Goal: Complete application form: Complete application form

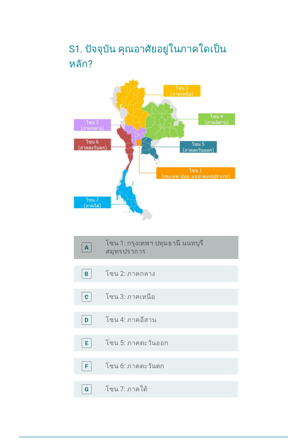
click at [209, 255] on label "โซน 1: กรุงเทพฯ ปทุมธานี นนทบุรี สมุทรปราการ" at bounding box center [166, 247] width 120 height 17
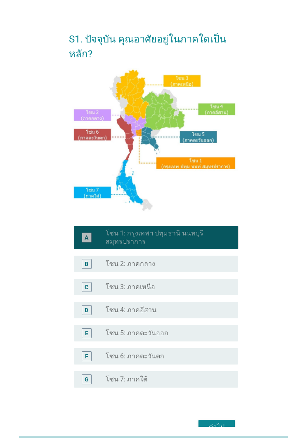
scroll to position [12, 0]
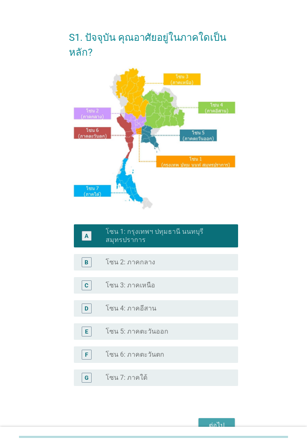
click at [220, 423] on div "ต่อไป" at bounding box center [216, 426] width 23 height 10
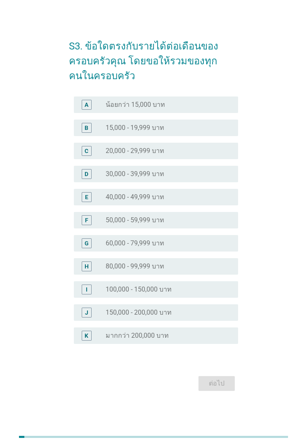
scroll to position [14, 0]
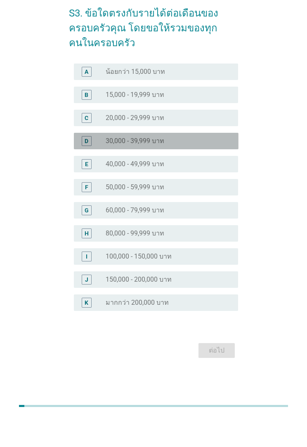
click at [227, 168] on div "radio_button_unchecked 30,000 - 39,999 บาท" at bounding box center [169, 172] width 126 height 8
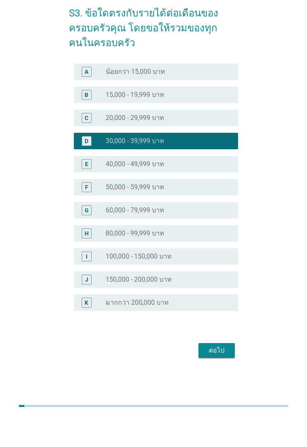
click at [227, 377] on div "ต่อไป" at bounding box center [216, 382] width 23 height 10
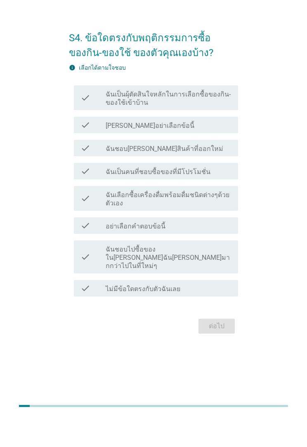
scroll to position [0, 0]
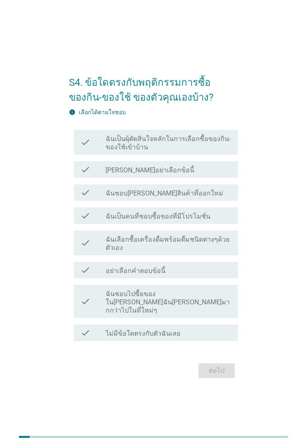
click at [227, 151] on label "ฉันเป็นผุ้ตัดสินใจหลักในการเลือกซื้อของกิน-ของใช้เข้าบ้าน" at bounding box center [169, 143] width 126 height 17
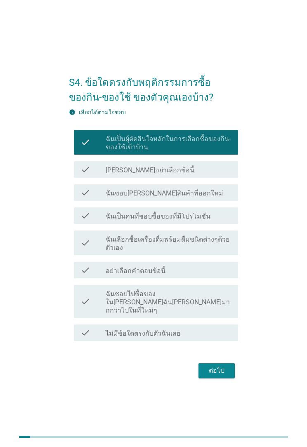
click at [215, 198] on div "check_box_outline_blank ฉันชอบ[PERSON_NAME]สินค้าที่ออกใหม่" at bounding box center [169, 193] width 126 height 10
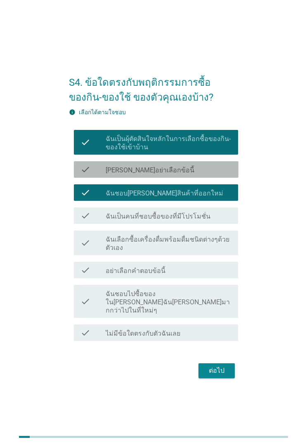
click at [215, 221] on div "check_box_outline_blank ฉันเป็นคนที่ชอบซื้อของที่มีโปรโมชั่น" at bounding box center [169, 216] width 126 height 10
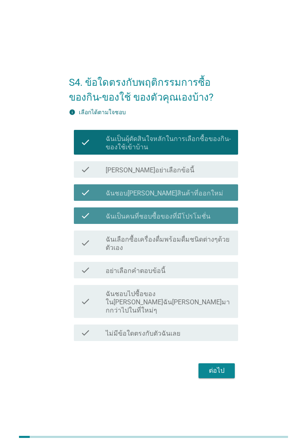
click at [210, 252] on label "ฉันเลือกซื้อเครื่องดื่มพร้อมดื่มชนิดต่างๆด้วยตัวเอง" at bounding box center [169, 244] width 126 height 17
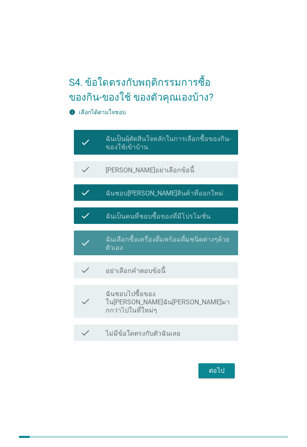
click at [214, 307] on label "ฉันชอบไปซื้อของใน[PERSON_NAME]ฉัน[PERSON_NAME]มากกว่าไปในที่ใหม่ๆ" at bounding box center [169, 302] width 126 height 25
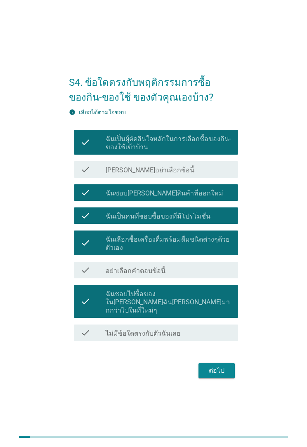
click at [220, 373] on div "ต่อไป" at bounding box center [216, 371] width 23 height 10
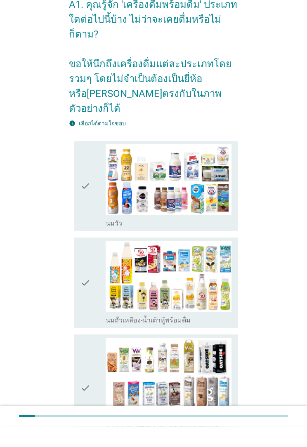
scroll to position [39, 0]
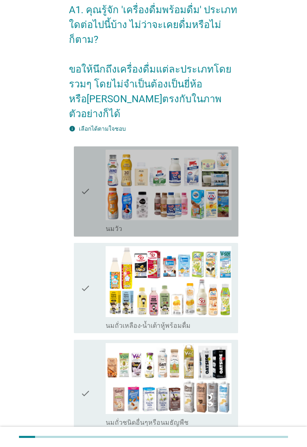
click at [224, 195] on img at bounding box center [169, 185] width 126 height 71
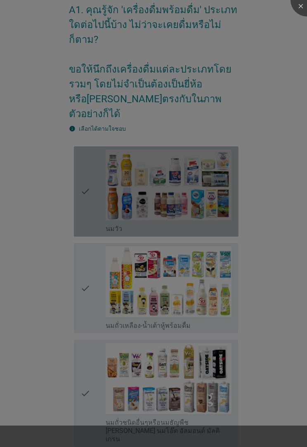
click at [204, 269] on div at bounding box center [153, 223] width 307 height 447
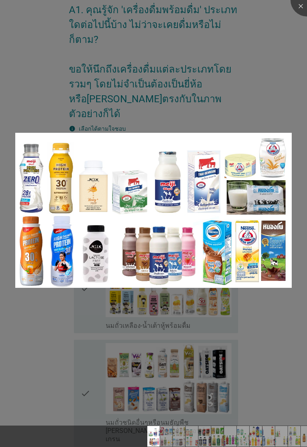
click at [267, 257] on img at bounding box center [153, 211] width 276 height 156
click at [266, 335] on div at bounding box center [153, 223] width 307 height 447
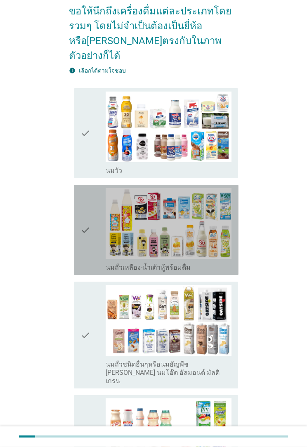
scroll to position [97, 0]
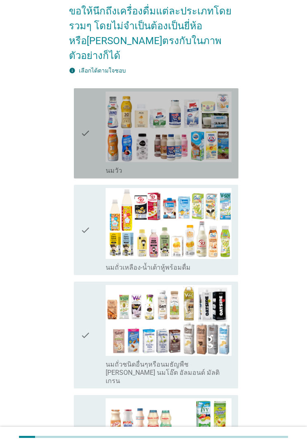
click at [106, 144] on div "check_box_outline_blank [PERSON_NAME]" at bounding box center [169, 134] width 126 height 84
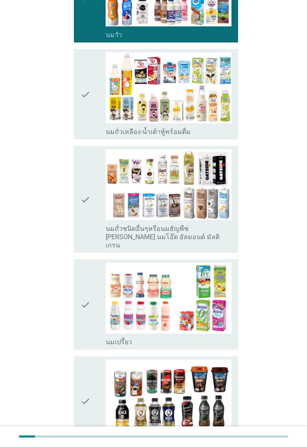
scroll to position [233, 0]
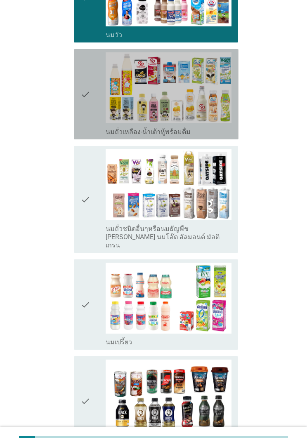
click at [106, 128] on label "นมถั่วเหลือง-น้ำเต้าหู้พร้อมดื่ม" at bounding box center [148, 132] width 85 height 8
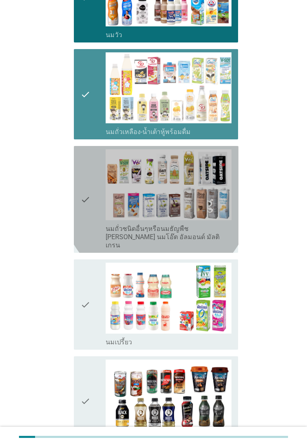
click at [96, 191] on div "check" at bounding box center [92, 199] width 25 height 100
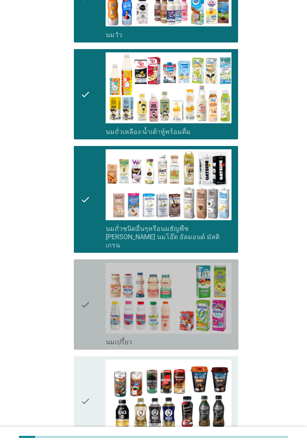
click at [88, 300] on icon "check" at bounding box center [85, 305] width 10 height 84
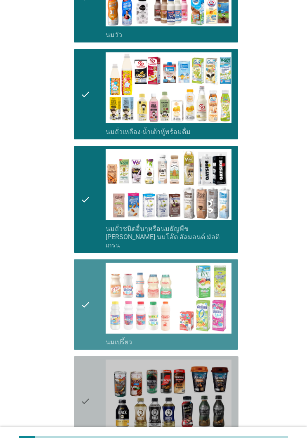
click at [101, 385] on div "check" at bounding box center [92, 402] width 25 height 84
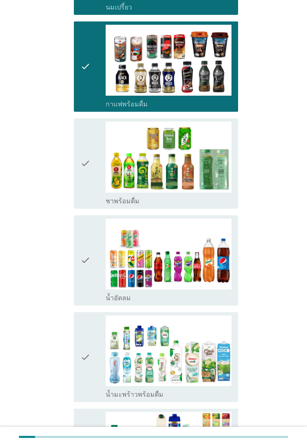
scroll to position [570, 0]
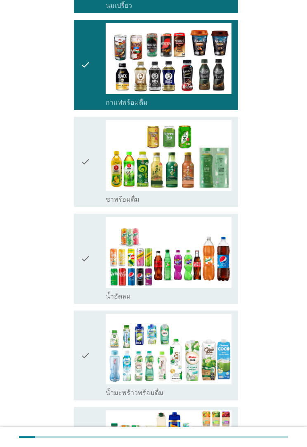
click at [99, 169] on div "check" at bounding box center [92, 162] width 25 height 84
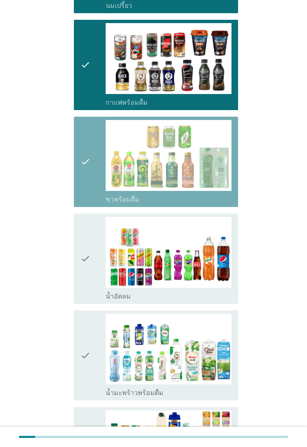
click at [92, 261] on div "check" at bounding box center [92, 259] width 25 height 84
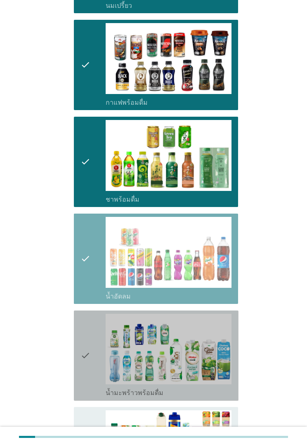
click at [93, 325] on div "check" at bounding box center [92, 356] width 25 height 84
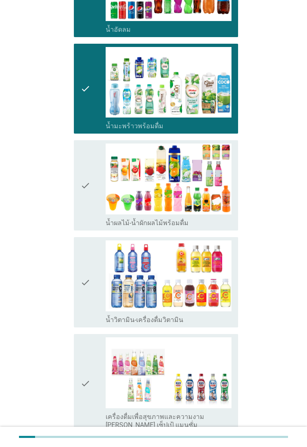
scroll to position [848, 0]
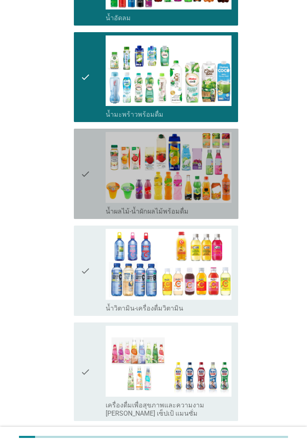
click at [107, 172] on img at bounding box center [169, 167] width 126 height 71
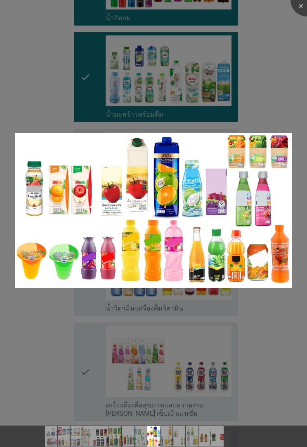
click at [95, 338] on div at bounding box center [153, 223] width 307 height 447
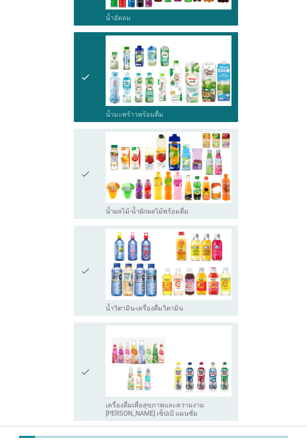
click at [90, 258] on icon "check" at bounding box center [85, 271] width 10 height 84
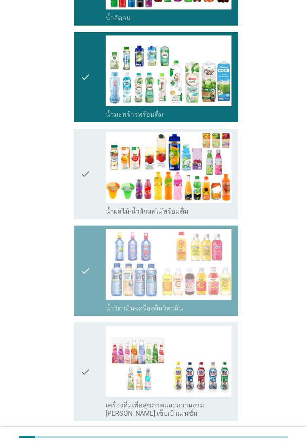
click at [98, 179] on div "check" at bounding box center [92, 174] width 25 height 84
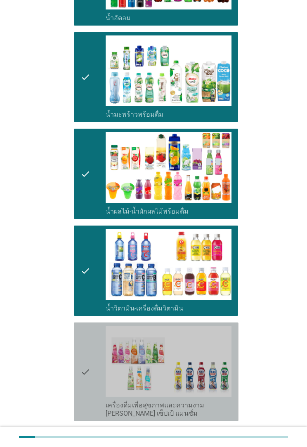
click at [92, 335] on div "check" at bounding box center [92, 372] width 25 height 92
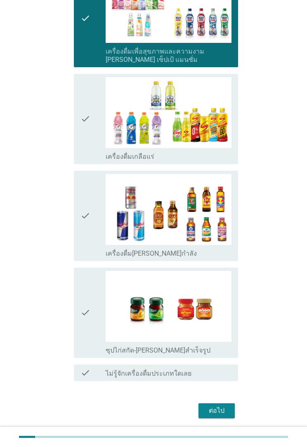
scroll to position [1205, 0]
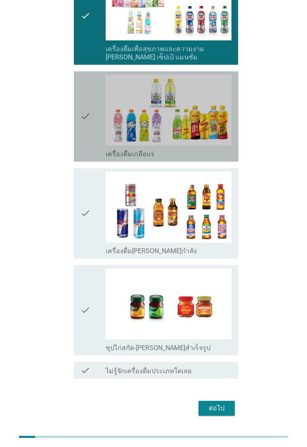
click at [99, 125] on div "check" at bounding box center [92, 117] width 25 height 84
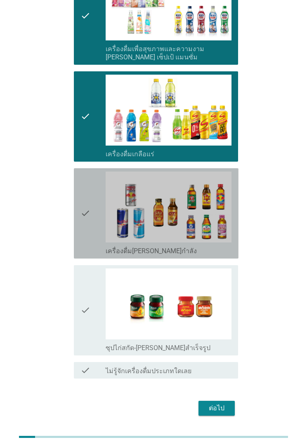
click at [92, 205] on div "check" at bounding box center [92, 214] width 25 height 84
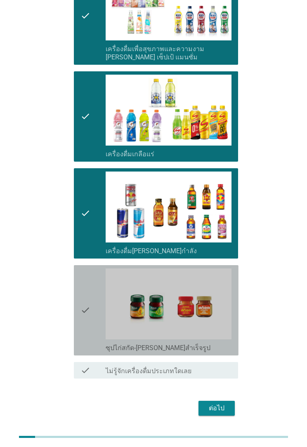
click at [89, 287] on icon "check" at bounding box center [85, 311] width 10 height 84
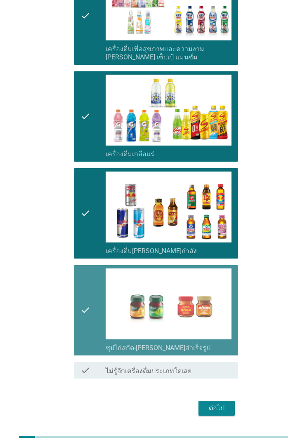
click at [210, 401] on button "ต่อไป" at bounding box center [216, 408] width 36 height 15
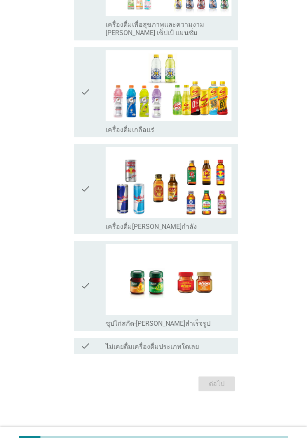
scroll to position [0, 0]
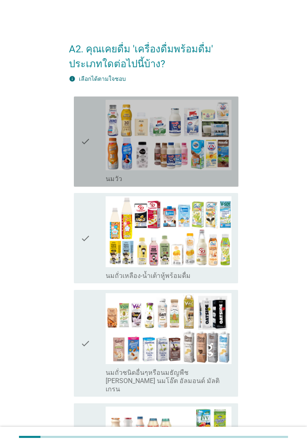
click at [95, 171] on div "check" at bounding box center [92, 142] width 25 height 84
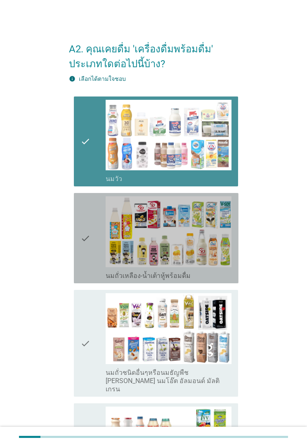
click at [95, 265] on div "check" at bounding box center [92, 238] width 25 height 84
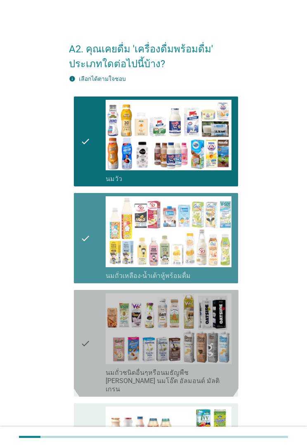
click at [90, 337] on icon "check" at bounding box center [85, 343] width 10 height 100
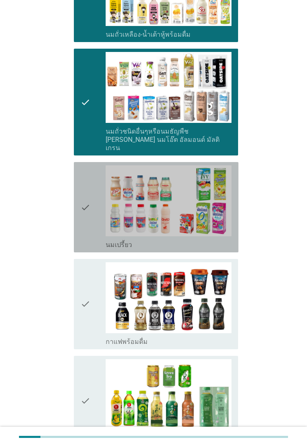
click at [96, 220] on div "check" at bounding box center [92, 207] width 25 height 84
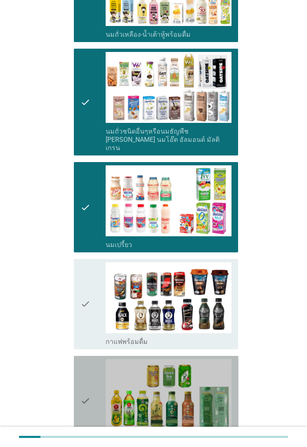
click at [93, 372] on div "check" at bounding box center [92, 401] width 25 height 84
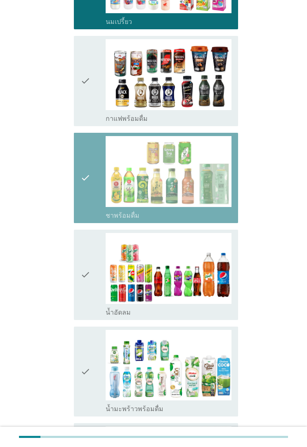
scroll to position [469, 0]
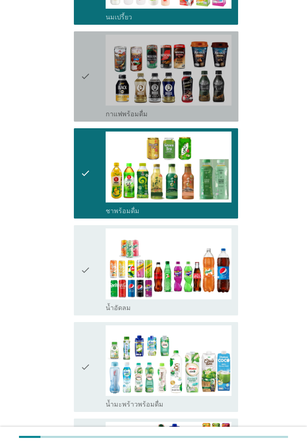
click at [101, 100] on div "check" at bounding box center [92, 77] width 25 height 84
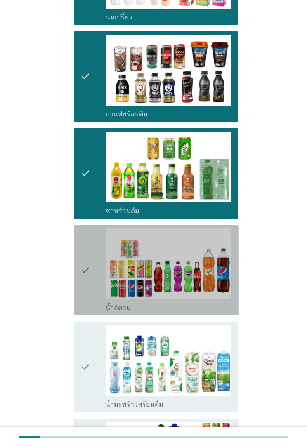
click at [96, 233] on div "check" at bounding box center [92, 271] width 25 height 84
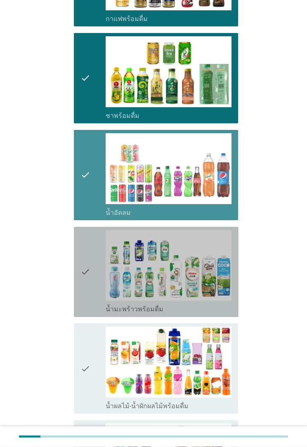
scroll to position [616, 0]
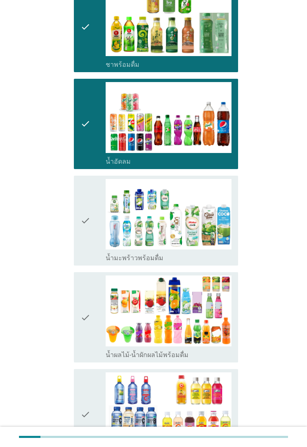
click at [102, 220] on div "check" at bounding box center [92, 221] width 25 height 84
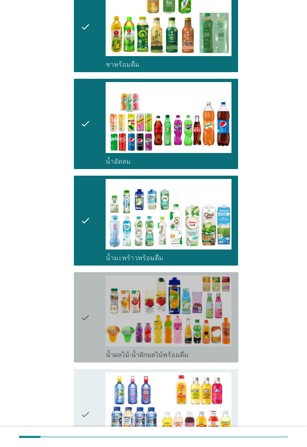
click at [94, 307] on div "check" at bounding box center [92, 318] width 25 height 84
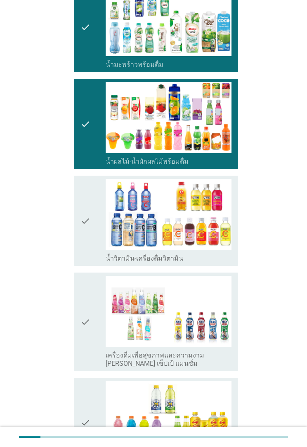
scroll to position [809, 0]
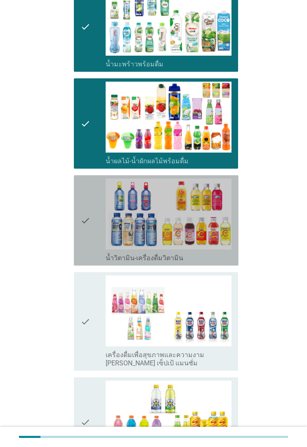
click at [101, 236] on div "check" at bounding box center [92, 221] width 25 height 84
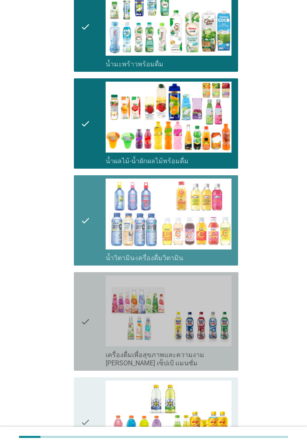
click at [95, 295] on div "check" at bounding box center [92, 322] width 25 height 92
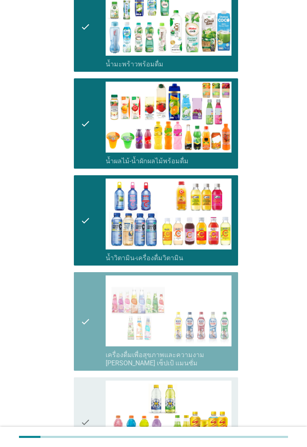
click at [94, 362] on div "check check_box_outline_blank เครื่องดื่มเพื่อสุขภาพและความงาม [PERSON_NAME] เซ…" at bounding box center [156, 321] width 165 height 99
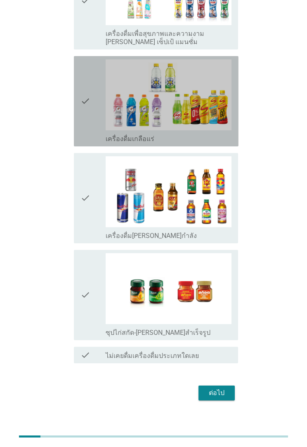
scroll to position [1130, 0]
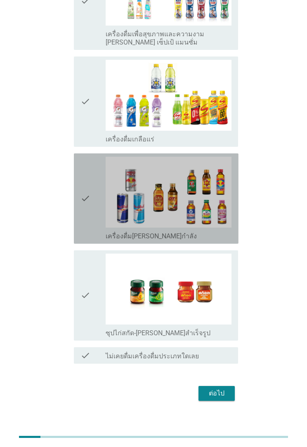
click at [103, 229] on div "check" at bounding box center [92, 199] width 25 height 84
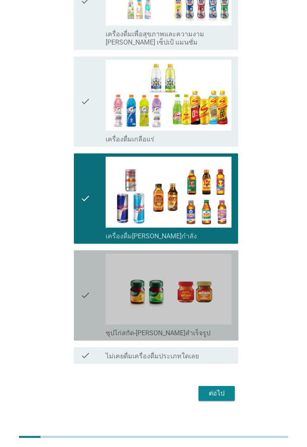
click at [93, 309] on div "check" at bounding box center [92, 296] width 25 height 84
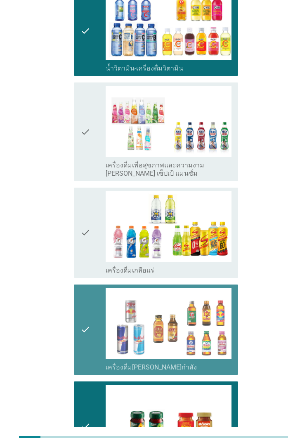
scroll to position [990, 0]
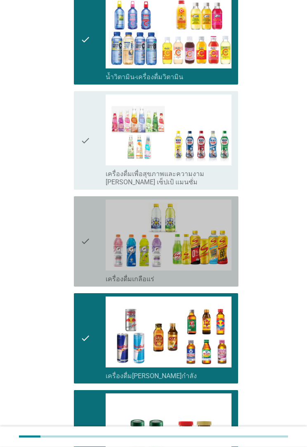
click at [97, 246] on div "check" at bounding box center [92, 242] width 25 height 84
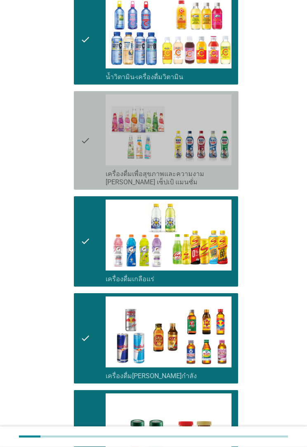
click at [97, 168] on div "check" at bounding box center [92, 141] width 25 height 92
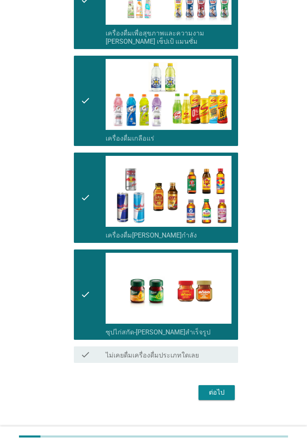
scroll to position [1130, 0]
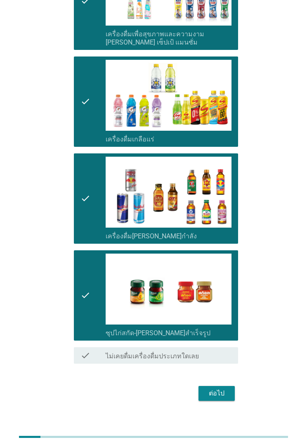
click at [221, 389] on div "ต่อไป" at bounding box center [216, 394] width 23 height 10
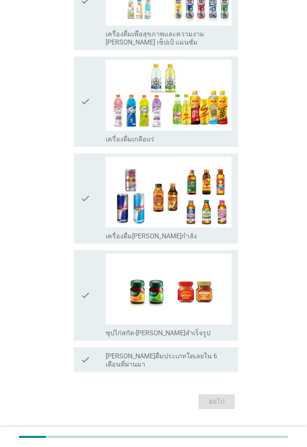
scroll to position [0, 0]
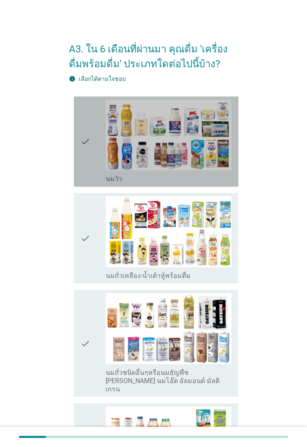
click at [94, 179] on div "check" at bounding box center [92, 142] width 25 height 84
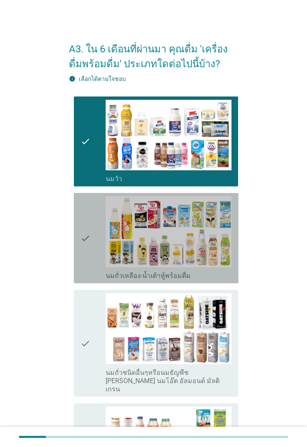
click at [90, 263] on div "check" at bounding box center [92, 238] width 25 height 84
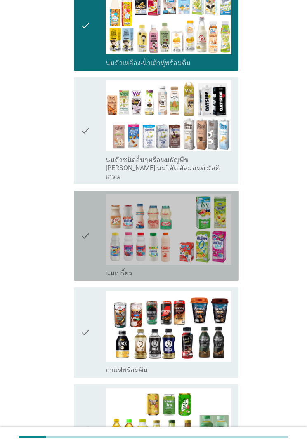
click at [95, 260] on div "check" at bounding box center [92, 236] width 25 height 84
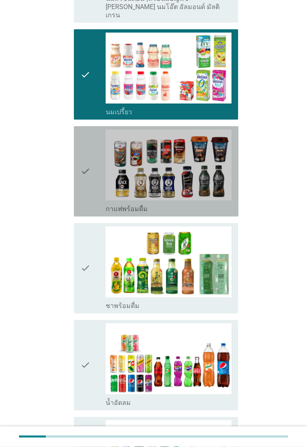
scroll to position [387, 0]
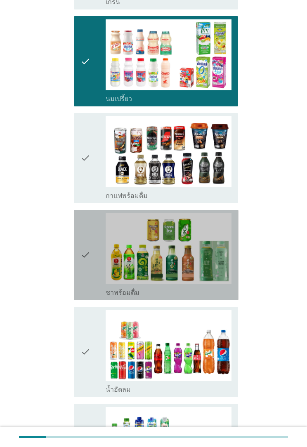
click at [99, 213] on div "check" at bounding box center [92, 255] width 25 height 84
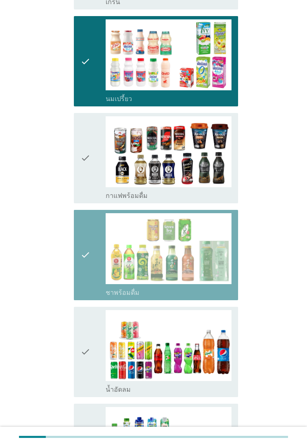
click at [102, 269] on div "check" at bounding box center [92, 255] width 25 height 84
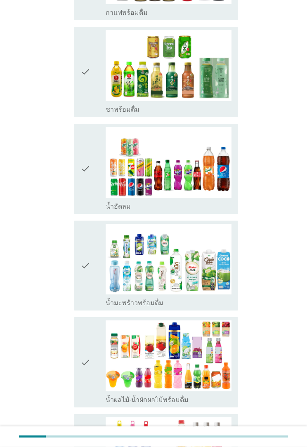
scroll to position [600, 0]
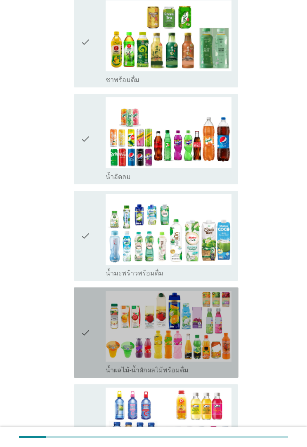
click at [106, 310] on div "check_box_outline_blank น้ำผลไม้-น้ำผักผลไม้พร้อมดื่ม" at bounding box center [169, 333] width 126 height 84
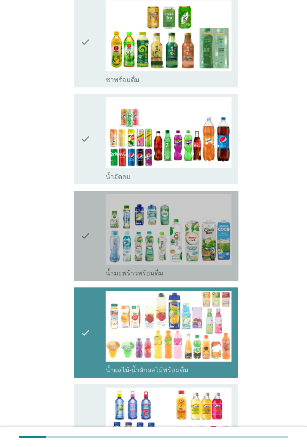
click at [90, 253] on div "check" at bounding box center [92, 236] width 25 height 84
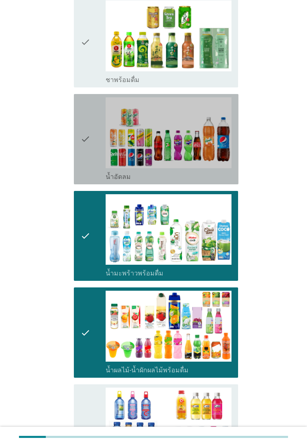
click at [100, 164] on div "check" at bounding box center [92, 139] width 25 height 84
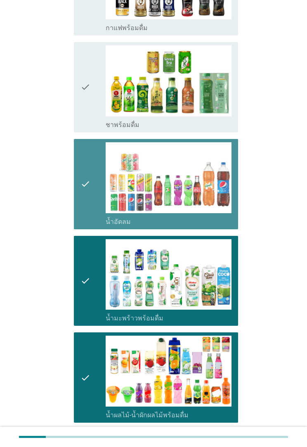
scroll to position [505, 0]
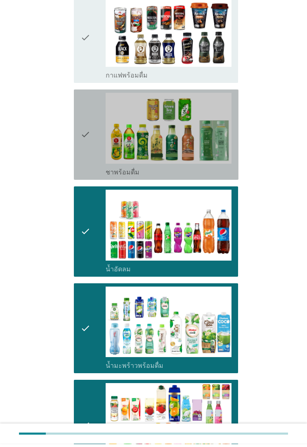
click at [95, 148] on div "check" at bounding box center [92, 138] width 25 height 84
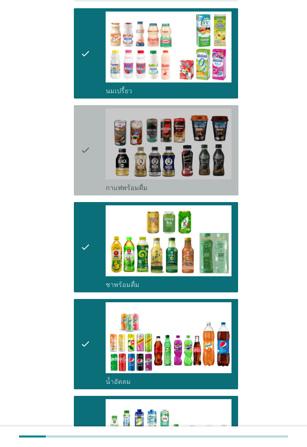
click at [100, 160] on div "check" at bounding box center [92, 151] width 25 height 84
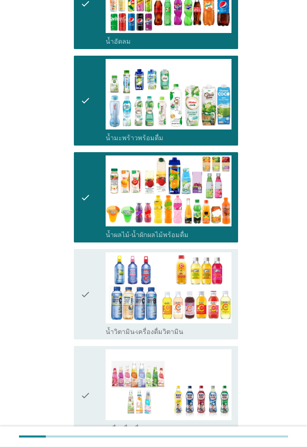
scroll to position [736, 0]
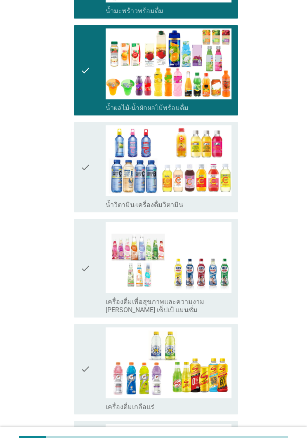
click at [104, 203] on div "check check_box_outline_blank น้ำวิตามิน-เครื่องดื่มวิตามิน" at bounding box center [156, 167] width 165 height 90
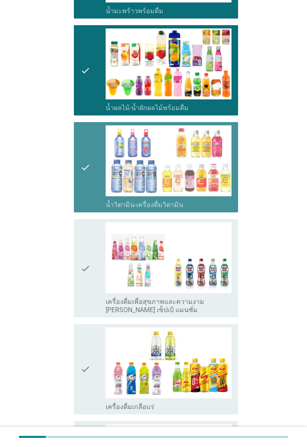
click at [90, 282] on icon "check" at bounding box center [85, 268] width 10 height 92
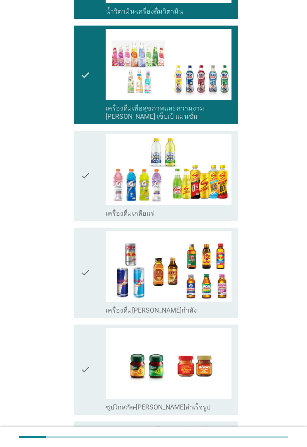
click at [95, 208] on div "check" at bounding box center [92, 176] width 25 height 84
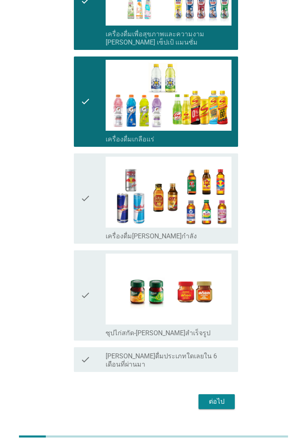
scroll to position [1130, 0]
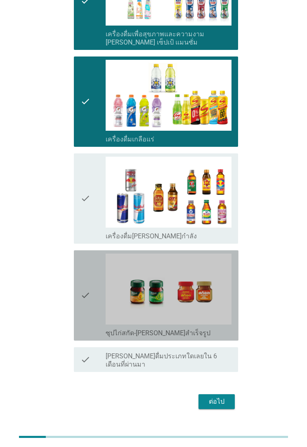
click at [101, 278] on div "check" at bounding box center [92, 296] width 25 height 84
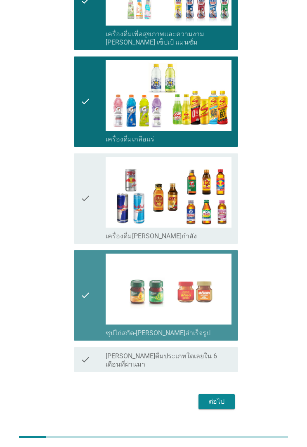
click at [207, 397] on div "ต่อไป" at bounding box center [216, 402] width 23 height 10
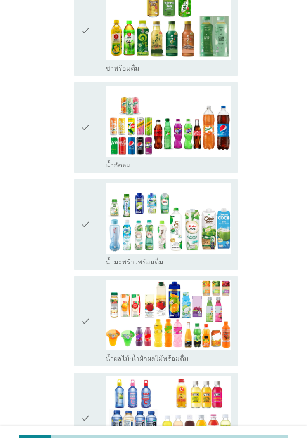
scroll to position [498, 0]
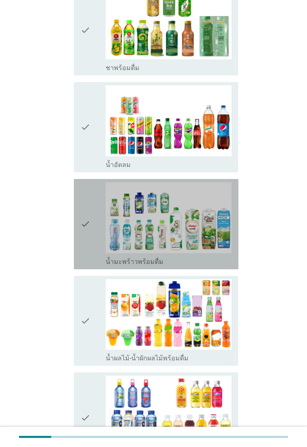
click at [101, 259] on div "check" at bounding box center [92, 224] width 25 height 84
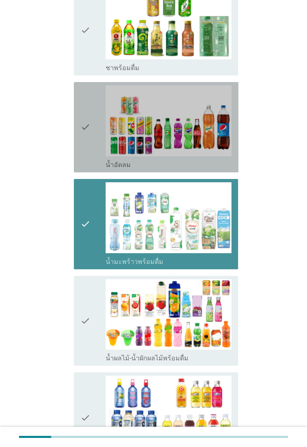
click at [102, 171] on div "check check_box น้ำอัดลม" at bounding box center [156, 127] width 165 height 90
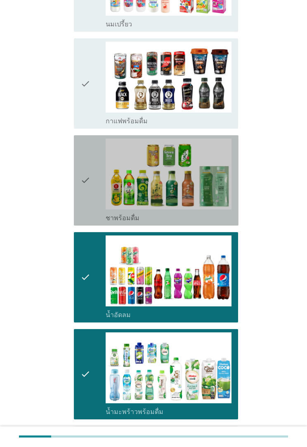
click at [96, 215] on div "check" at bounding box center [92, 181] width 25 height 84
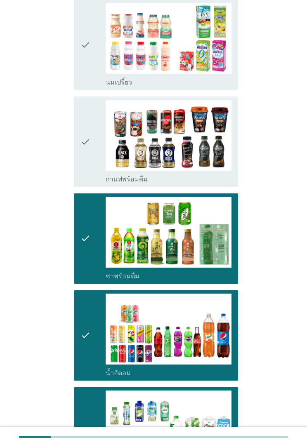
scroll to position [177, 0]
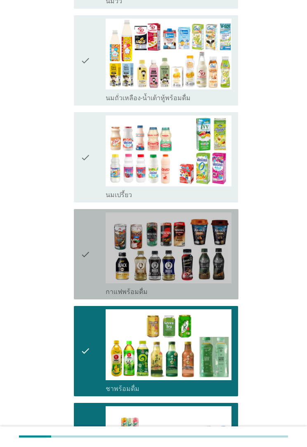
click at [99, 282] on div "check" at bounding box center [92, 255] width 25 height 84
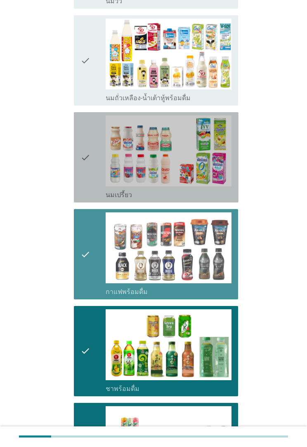
click at [99, 186] on div "check" at bounding box center [92, 158] width 25 height 84
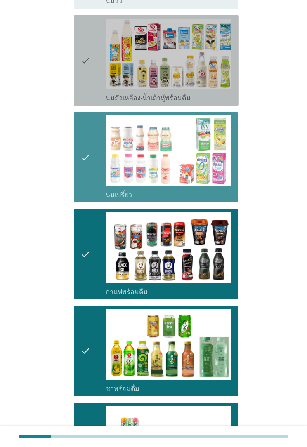
click at [106, 104] on div "check check_box_outline_blank นมถั่วเหลือง-น้ำเต้าหู้พร้อมดื่ม" at bounding box center [156, 61] width 165 height 90
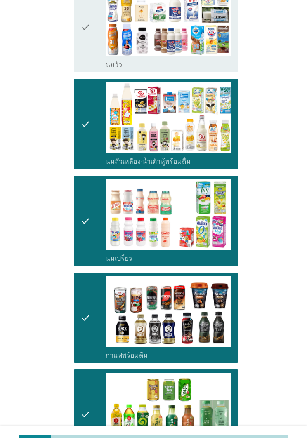
scroll to position [0, 0]
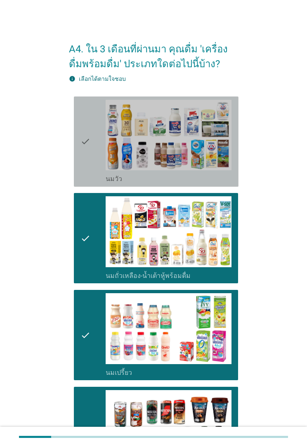
click at [102, 177] on div "check" at bounding box center [92, 142] width 25 height 84
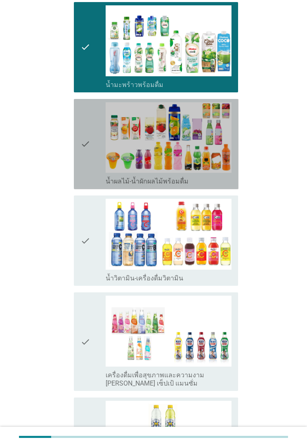
click at [99, 177] on div "check" at bounding box center [92, 144] width 25 height 84
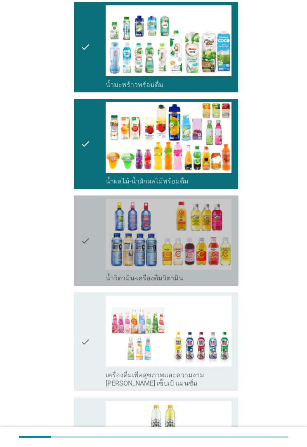
click at [97, 266] on div "check" at bounding box center [92, 241] width 25 height 84
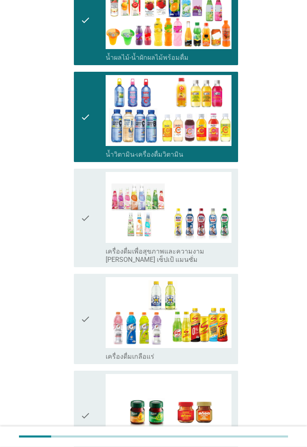
scroll to position [800, 0]
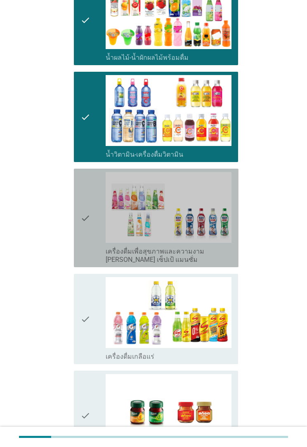
click at [99, 252] on div "check" at bounding box center [92, 218] width 25 height 92
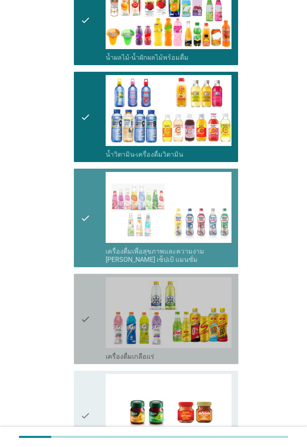
click at [100, 303] on div "check" at bounding box center [92, 319] width 25 height 84
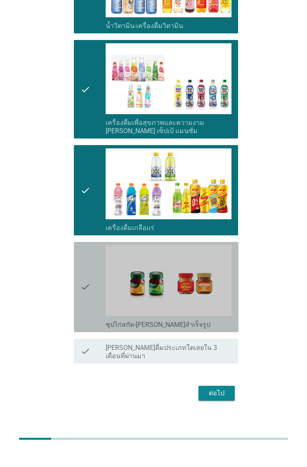
click at [107, 304] on img at bounding box center [169, 299] width 126 height 71
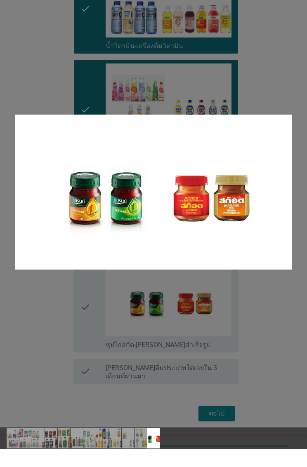
click at [215, 412] on div at bounding box center [153, 233] width 307 height 467
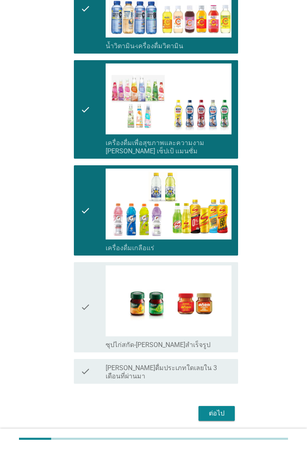
click at [93, 337] on div "check" at bounding box center [92, 326] width 25 height 84
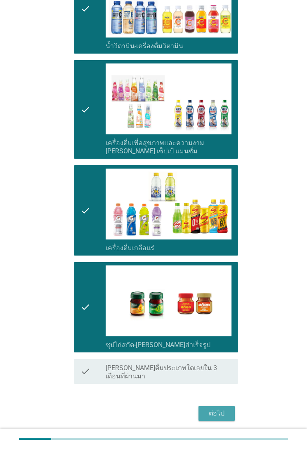
click at [219, 427] on div "ต่อไป" at bounding box center [216, 432] width 23 height 10
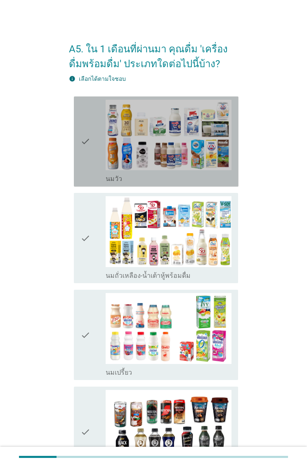
click at [92, 178] on div "check" at bounding box center [92, 142] width 25 height 84
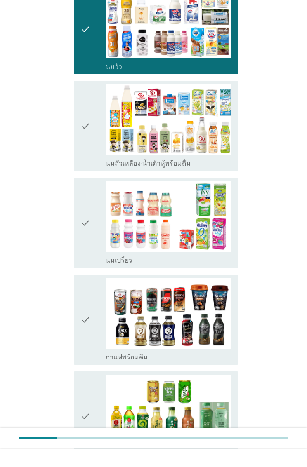
scroll to position [129, 0]
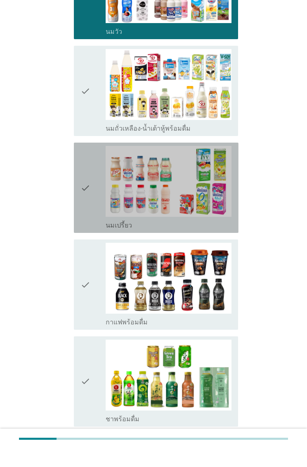
click at [94, 224] on div "check" at bounding box center [92, 206] width 25 height 84
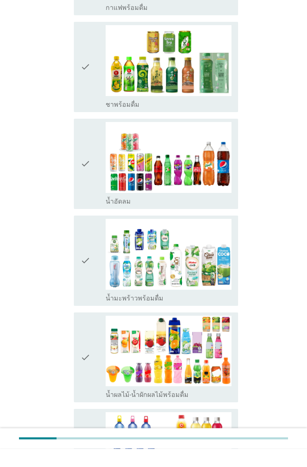
scroll to position [507, 0]
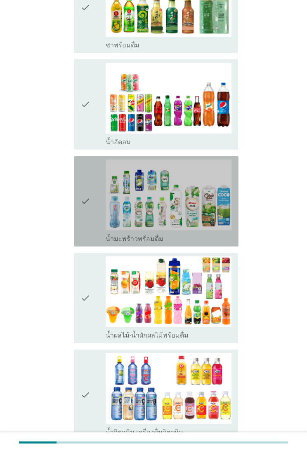
click at [102, 236] on div "check" at bounding box center [92, 216] width 25 height 84
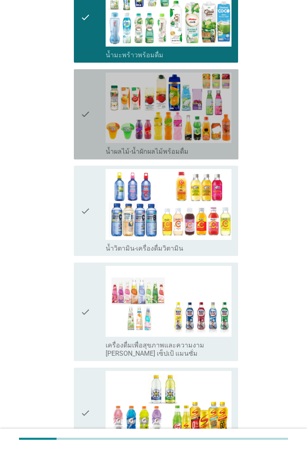
scroll to position [689, 0]
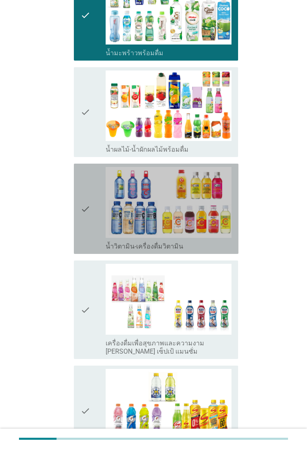
click at [109, 232] on img at bounding box center [169, 220] width 126 height 71
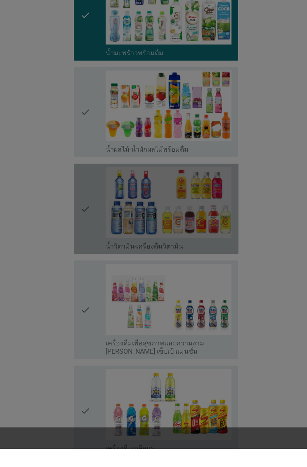
click at [101, 323] on div at bounding box center [153, 233] width 307 height 467
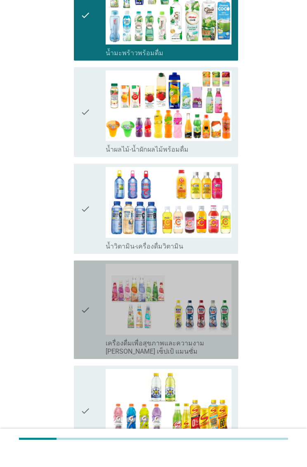
click at [91, 290] on div "check" at bounding box center [92, 328] width 25 height 92
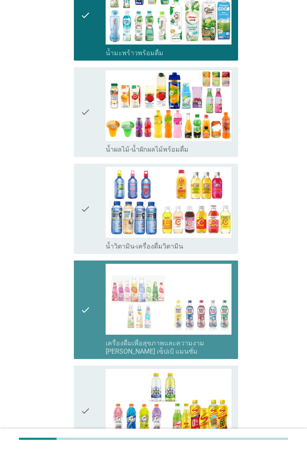
click at [93, 239] on div "check" at bounding box center [92, 227] width 25 height 84
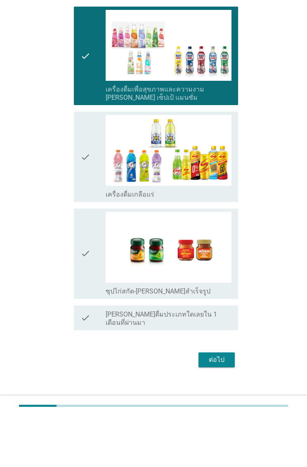
scroll to position [910, 0]
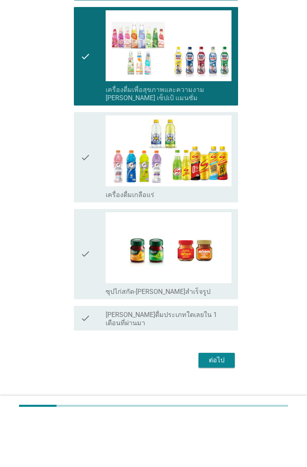
click at [97, 276] on div "check" at bounding box center [92, 306] width 25 height 84
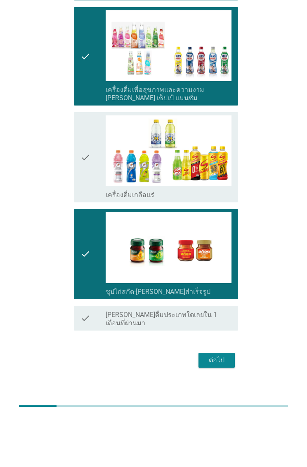
click at [222, 404] on button "ต่อไป" at bounding box center [216, 411] width 36 height 15
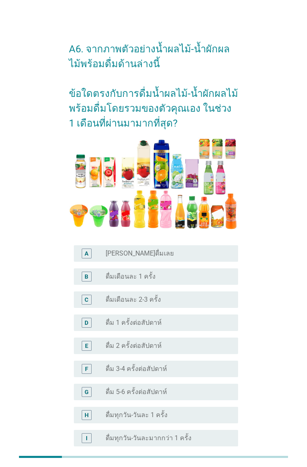
scroll to position [73, 0]
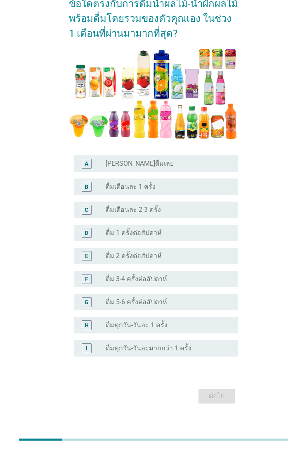
click at [224, 223] on div "radio_button_unchecked ดื่มเดือนละ 2-3 ครั้ง" at bounding box center [166, 227] width 120 height 8
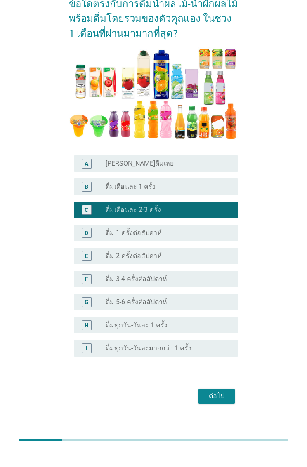
click at [225, 406] on button "ต่อไป" at bounding box center [216, 413] width 36 height 15
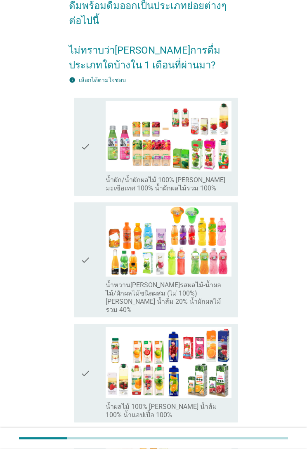
scroll to position [41, 0]
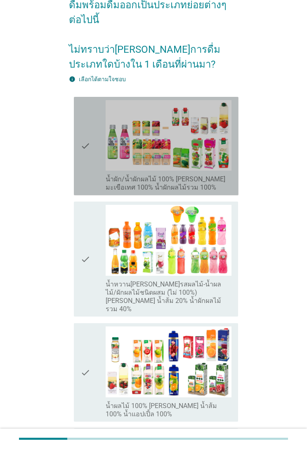
click at [228, 194] on label "น้ำผัก/น้ำผักผลไม้ 100% [PERSON_NAME] มะเขือเทศ 100% น้ำผักผลไม้รวม 100%" at bounding box center [169, 202] width 126 height 17
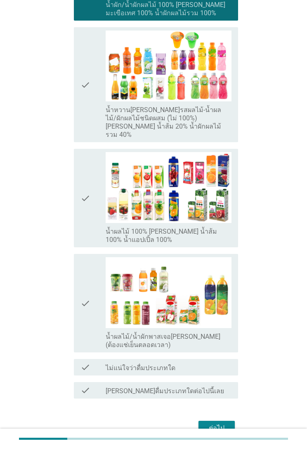
scroll to position [226, 0]
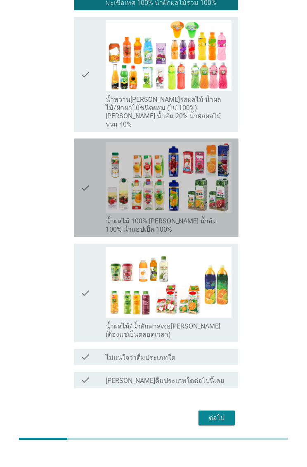
click at [231, 236] on label "น้ำผลไม้ 100% [PERSON_NAME] น้ำส้ม 100% น้ำแอปเปิ้ล 100%" at bounding box center [169, 244] width 126 height 17
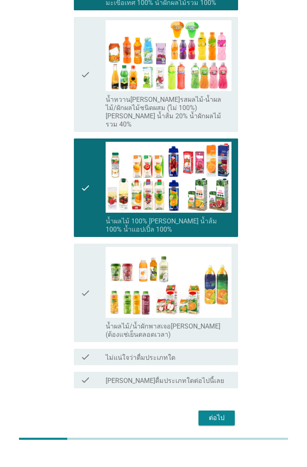
click at [228, 432] on div "ต่อไป" at bounding box center [216, 437] width 23 height 10
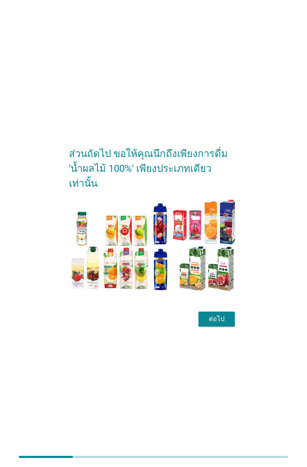
click at [216, 318] on button "ต่อไป" at bounding box center [216, 319] width 36 height 15
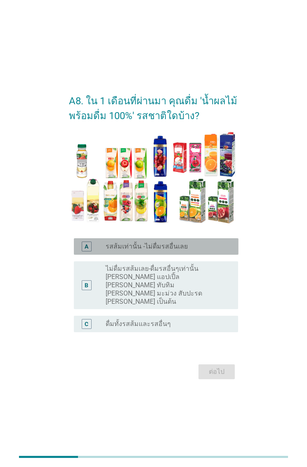
click at [218, 251] on div "radio_button_unchecked รสส้มเท่านั้น -ไม่ดื่มรสอื่นเลย" at bounding box center [166, 247] width 120 height 8
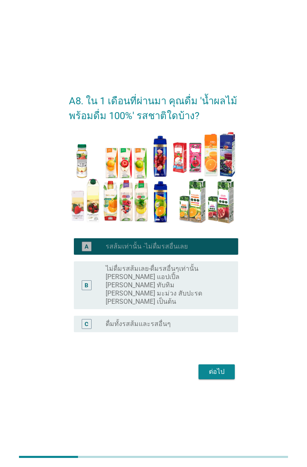
click at [227, 251] on div "radio_button_checked รสส้มเท่านั้น -ไม่ดื่มรสอื่นเลย" at bounding box center [169, 247] width 126 height 8
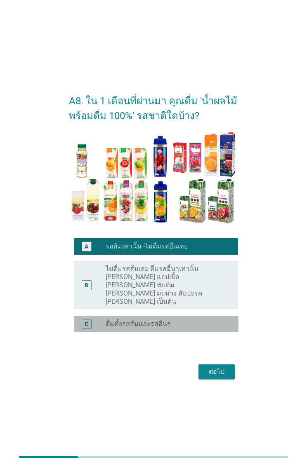
click at [218, 320] on div "radio_button_unchecked ดื่มทั้งรสส้มและรสอื่นๆ" at bounding box center [166, 324] width 120 height 8
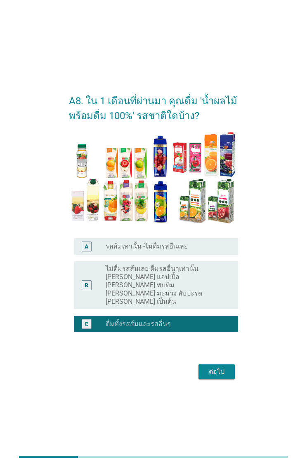
click at [222, 350] on form "A8. ใน 1 เดือนที่ผ่านมา คุณดื่ม 'น้ำผลไม้พร้อมดื่ม 100%' รสชาติใดบ้าง? A radio_…" at bounding box center [154, 233] width 170 height 297
click at [225, 368] on div "ต่อไป" at bounding box center [216, 372] width 23 height 10
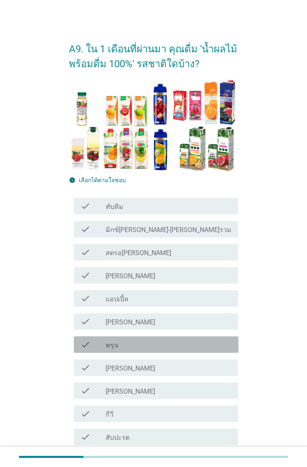
click at [219, 347] on div "check_box_outline_blank พรุน" at bounding box center [169, 345] width 126 height 10
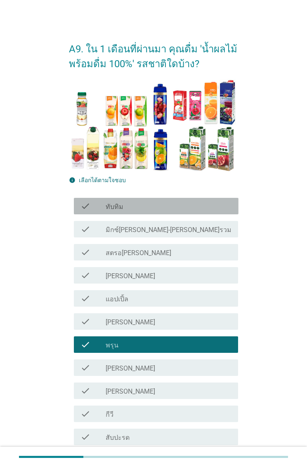
click at [234, 204] on div "check check_box_outline_blank ทับทิม" at bounding box center [156, 206] width 165 height 17
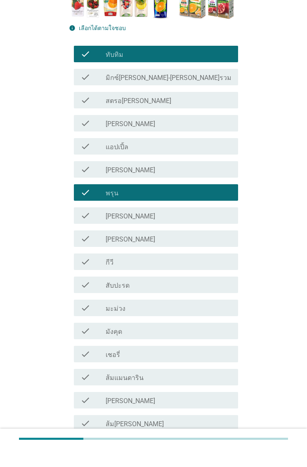
scroll to position [134, 0]
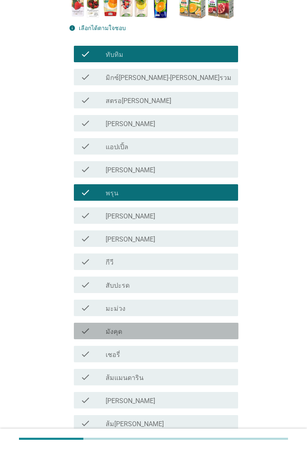
click at [217, 341] on div "check check_box_outline_blank มังคุด" at bounding box center [156, 349] width 165 height 17
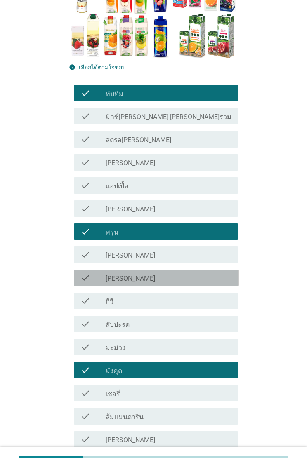
scroll to position [97, 0]
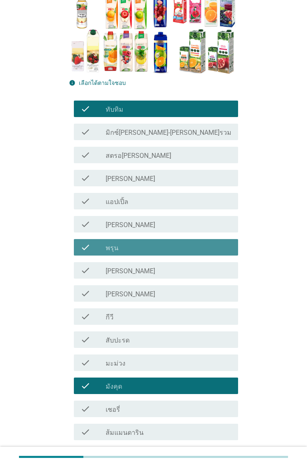
click at [211, 244] on div "check_box_outline_blank พรุน" at bounding box center [169, 248] width 126 height 10
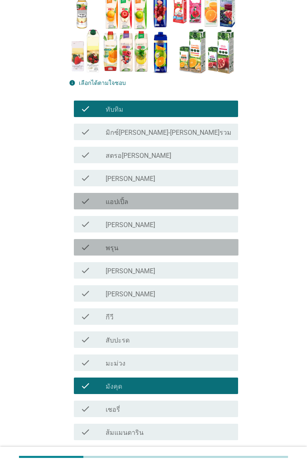
click at [219, 200] on div "check_box_outline_blank แอปเปิ้ล" at bounding box center [169, 201] width 126 height 10
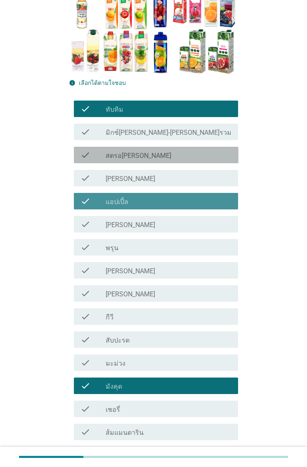
click at [229, 159] on div "check_box_outline_blank สตรอ[PERSON_NAME]" at bounding box center [169, 155] width 126 height 10
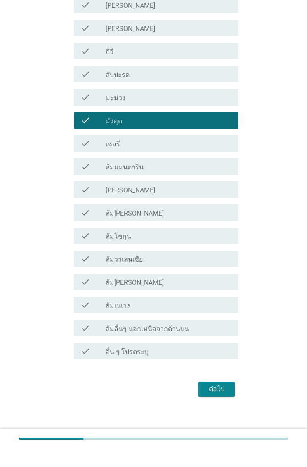
scroll to position [349, 0]
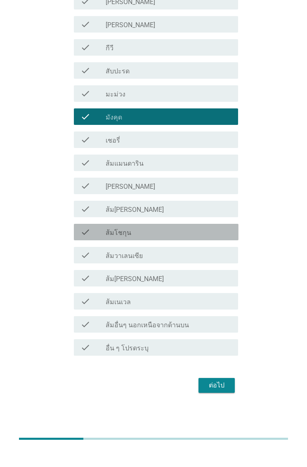
click at [226, 245] on div "check_box_outline_blank ส้มโชกุน" at bounding box center [169, 250] width 126 height 10
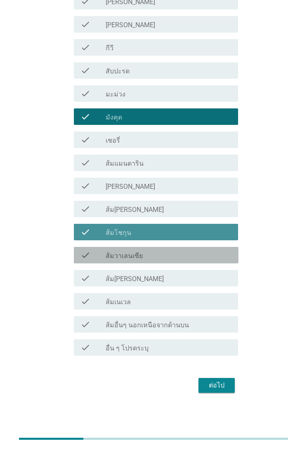
click at [222, 269] on div "check_box_outline_blank ส้มวาเลนเซีย" at bounding box center [169, 274] width 126 height 10
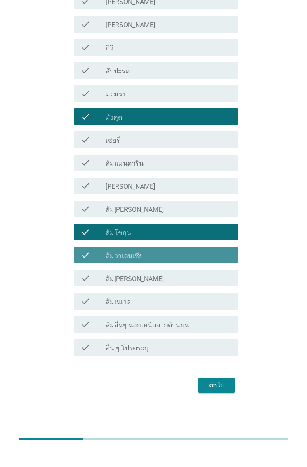
click at [218, 399] on div "ต่อไป" at bounding box center [216, 404] width 23 height 10
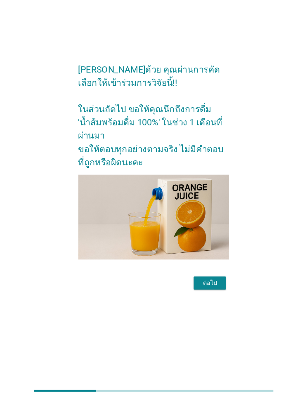
scroll to position [0, 0]
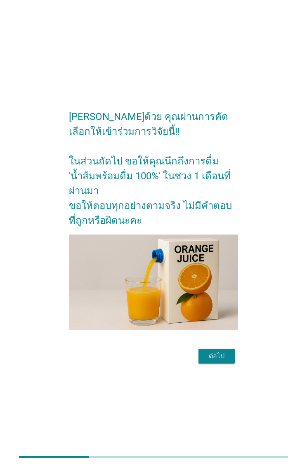
click at [227, 352] on div "ต่อไป" at bounding box center [216, 357] width 23 height 10
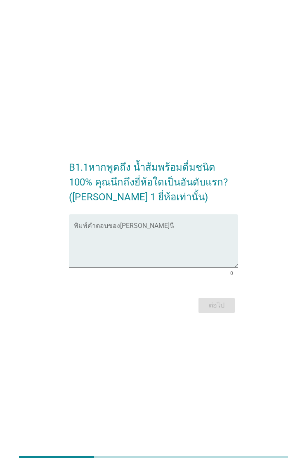
click at [204, 231] on textarea "พิมพ์คำตอบของคุณ ที่นี่" at bounding box center [156, 245] width 165 height 43
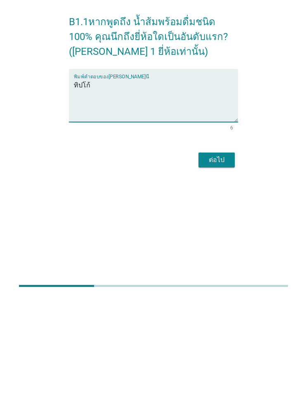
type textarea "ทิปโก้"
click at [217, 275] on div "ต่อไป" at bounding box center [216, 280] width 23 height 10
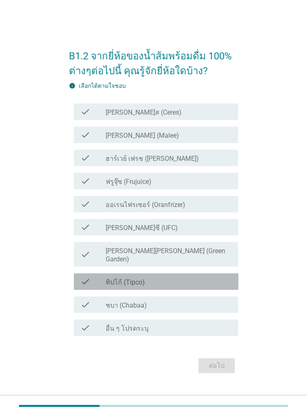
click at [201, 287] on div "check_box_outline_blank ทิปโก้ (Tipco)" at bounding box center [169, 282] width 126 height 10
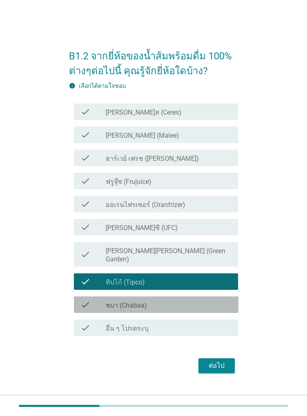
click at [200, 310] on div "check_box_outline_blank ชบา (Chabaa)" at bounding box center [169, 305] width 126 height 10
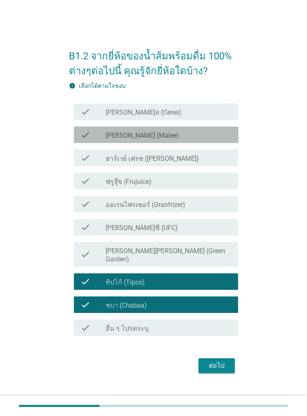
click at [205, 140] on div "check_box_outline_blank [PERSON_NAME] (Malee)" at bounding box center [169, 135] width 126 height 10
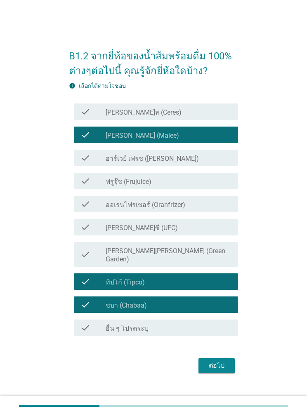
click at [236, 363] on form "B1.2 จากยี่ห้อของน้ำส้มพร้อมดื่ม 100% ต่างๆต่อไปนี้ คุณรู้จักยี่ห้อใดบ้าง? info…" at bounding box center [154, 207] width 170 height 335
click at [225, 371] on div "ต่อไป" at bounding box center [216, 366] width 23 height 10
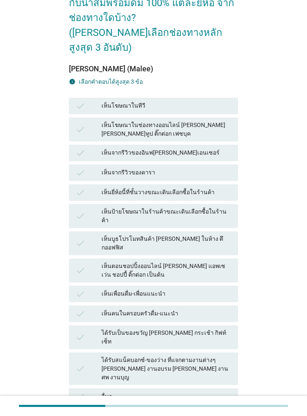
scroll to position [69, 0]
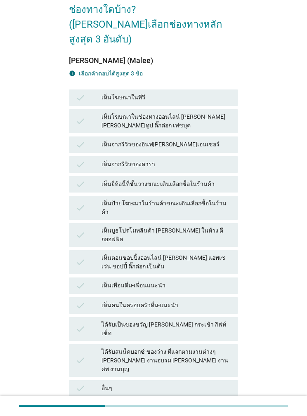
click at [202, 348] on div "ได้รับสแน็คบอกซ์-ของว่าง ที่แจกตามงานต่างๆ [PERSON_NAME] งานอบรม [PERSON_NAME] …" at bounding box center [166, 361] width 130 height 26
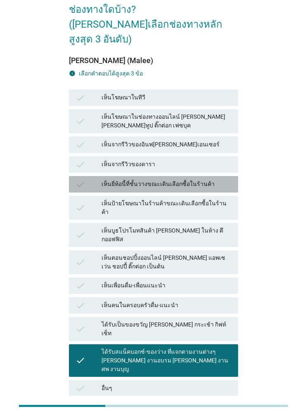
click at [219, 179] on div "เห็นยี่ห้อนี้ที่ชั้นวางขณะเดินเลือกซื้อในร้านค้า" at bounding box center [166, 184] width 130 height 10
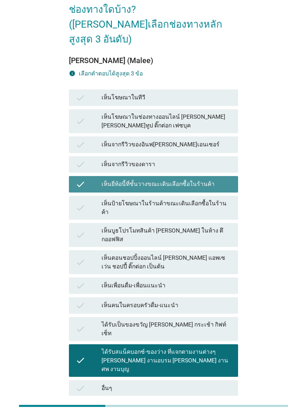
click at [206, 223] on div "check เห็นบูธโปรโมทสินค้า [PERSON_NAME] ในห้าง ตึกออฟฟิส" at bounding box center [154, 235] width 170 height 24
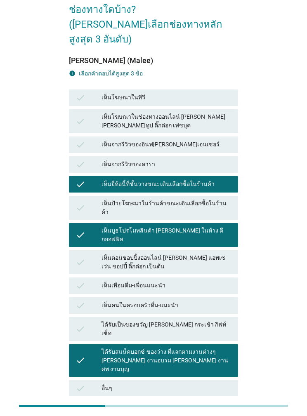
click at [217, 415] on div "1 / 3" at bounding box center [154, 420] width 170 height 10
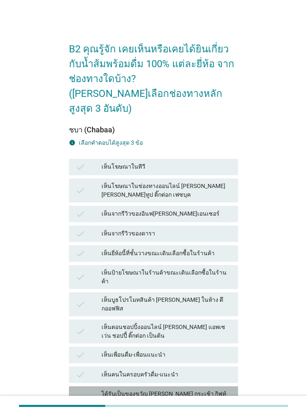
click at [195, 390] on div "ได้รับเป็นของขวัญ [PERSON_NAME] กระเช้า กิฟท์เซ็ท" at bounding box center [166, 398] width 130 height 17
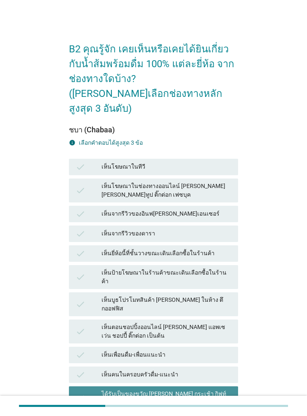
click at [208, 267] on div "check เห็นป้ายโฆษณาในร้านค้าขณะเดินเลือกซื้อในร้านค้า" at bounding box center [154, 277] width 170 height 24
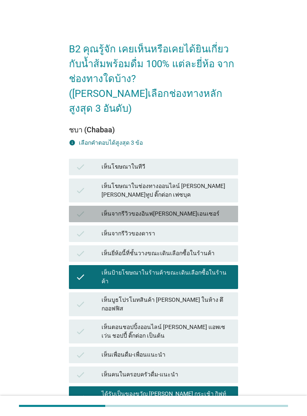
click at [205, 209] on div "เห็นจากรีวิวของอินฟ[PERSON_NAME]เอนเซอร์" at bounding box center [166, 214] width 130 height 10
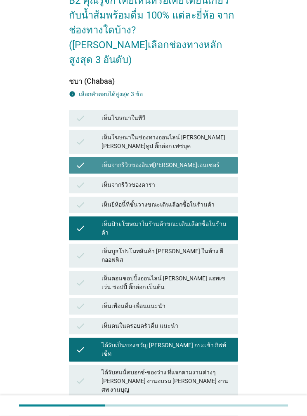
scroll to position [58, 0]
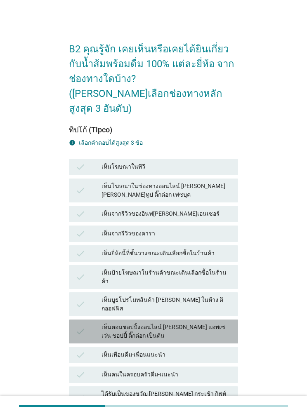
click at [208, 323] on div "เห็นตอนชอปปิ้งออนไลน์ [PERSON_NAME] แอพเซเว่น ชอปปี้ ติ๊กต่อก เป็นต้น" at bounding box center [166, 331] width 130 height 17
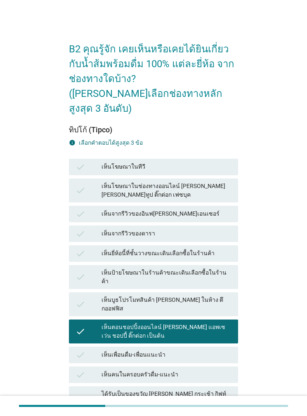
click at [216, 293] on div "check เห็นบูธโปรโมทสินค้า [PERSON_NAME] ในห้าง ตึกออฟฟิส" at bounding box center [154, 305] width 170 height 24
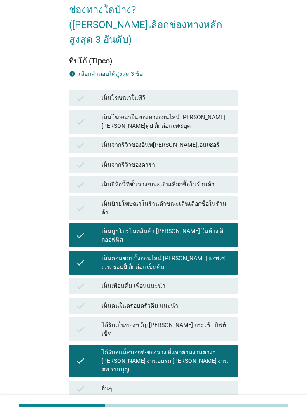
scroll to position [69, 0]
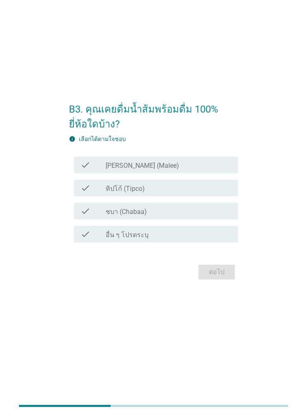
scroll to position [0, 0]
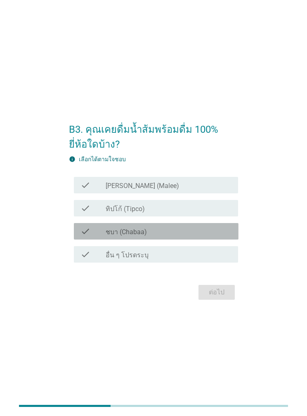
click at [230, 217] on div "check check_box_outline_blank ทิปโก้ (Tipco)" at bounding box center [156, 208] width 165 height 17
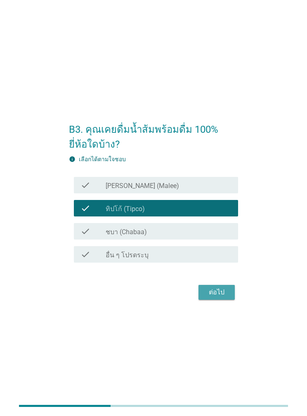
click at [224, 297] on div "ต่อไป" at bounding box center [216, 293] width 23 height 10
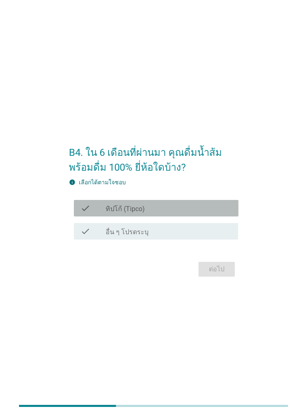
click at [226, 213] on div "check_box ทิปโก้ (Tipco)" at bounding box center [169, 208] width 126 height 10
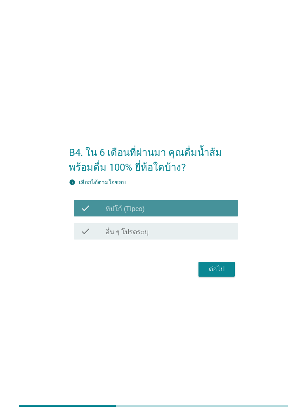
click at [230, 277] on button "ต่อไป" at bounding box center [216, 269] width 36 height 15
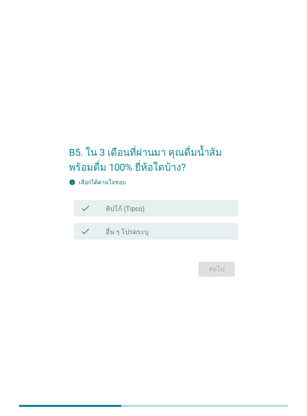
click at [217, 240] on div "check check_box อื่น ๆ โปรดระบุ" at bounding box center [156, 231] width 165 height 17
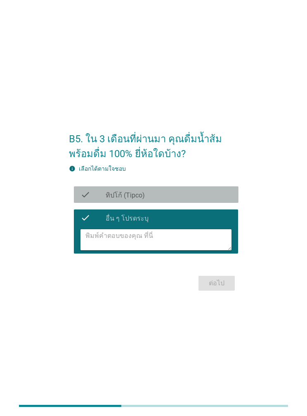
click at [227, 200] on div "check_box ทิปโก้ (Tipco)" at bounding box center [169, 195] width 126 height 10
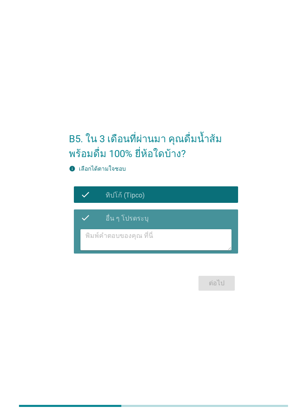
click at [232, 226] on div "check check_box อื่น ๆ โปรดระบุ" at bounding box center [156, 218] width 165 height 17
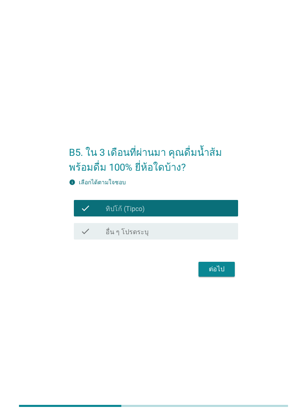
click at [230, 277] on button "ต่อไป" at bounding box center [216, 269] width 36 height 15
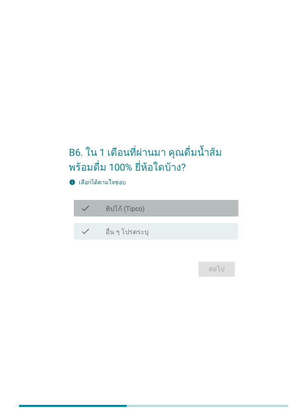
click at [233, 217] on div "check check_box ทิปโก้ (Tipco)" at bounding box center [156, 208] width 165 height 17
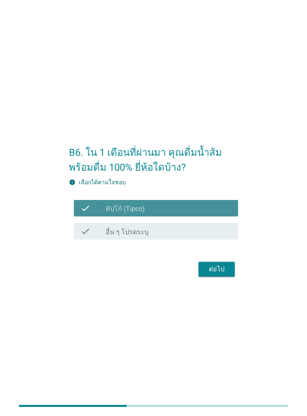
click at [224, 274] on div "ต่อไป" at bounding box center [216, 269] width 23 height 10
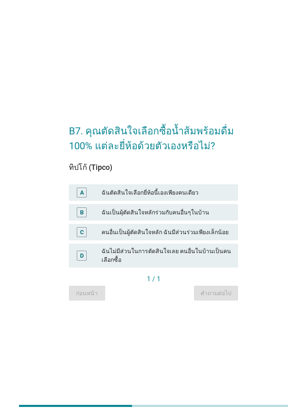
click at [228, 198] on div "ฉันตัดสินใจเลือกยี่ห้อนี้เองเพียงคนเดียว" at bounding box center [166, 193] width 130 height 10
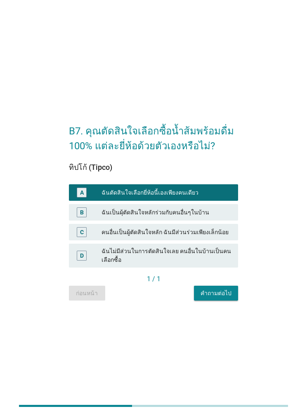
click at [232, 301] on button "คำถามต่อไป" at bounding box center [216, 293] width 44 height 15
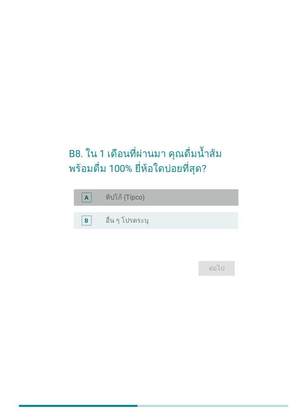
click at [225, 202] on div "radio_button_unchecked ทิปโก้ (Tipco)" at bounding box center [166, 198] width 120 height 8
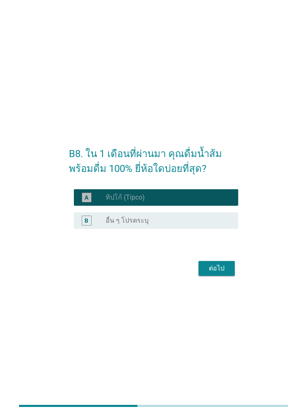
click at [233, 276] on button "ต่อไป" at bounding box center [216, 268] width 36 height 15
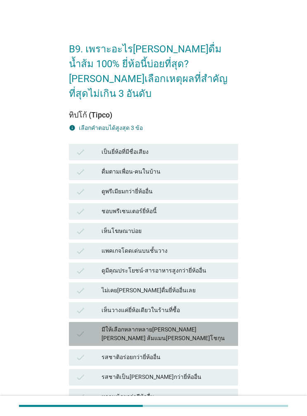
click at [226, 326] on div "มีให้เลือกหลากหลาย[PERSON_NAME][PERSON_NAME] ส้มแมน[PERSON_NAME]โชกุน" at bounding box center [166, 334] width 130 height 17
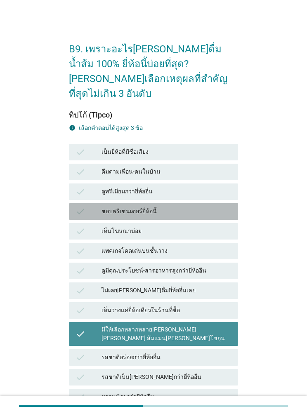
click at [224, 207] on div "ชอบพรีเซนเตอร์ยี่ห้อนี้" at bounding box center [166, 212] width 130 height 10
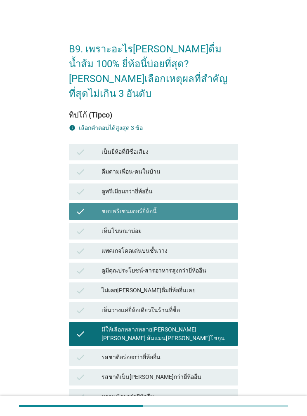
click at [229, 207] on div "ชอบพรีเซนเตอร์ยี่ห้อนี้" at bounding box center [166, 212] width 130 height 10
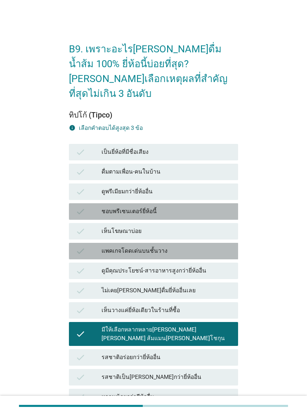
click at [215, 243] on div "check แพคเกจโดดเด่นบนชั้นวาง" at bounding box center [154, 251] width 170 height 17
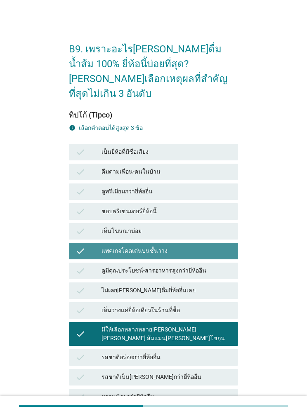
click at [237, 184] on div "check ดูพรีเมียมกว่ายี่ห้ออื่น" at bounding box center [154, 192] width 170 height 17
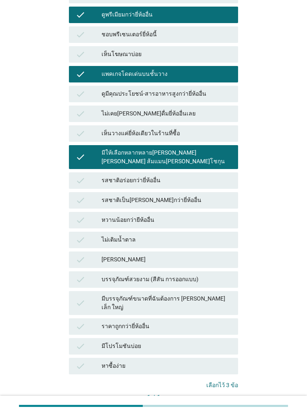
scroll to position [178, 0]
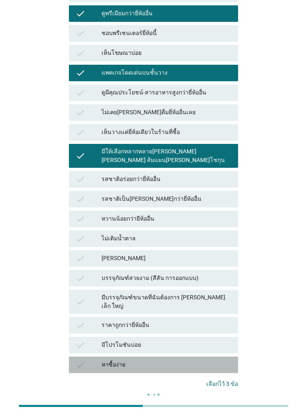
click at [217, 360] on div "หาซื้อง่าย" at bounding box center [166, 365] width 130 height 10
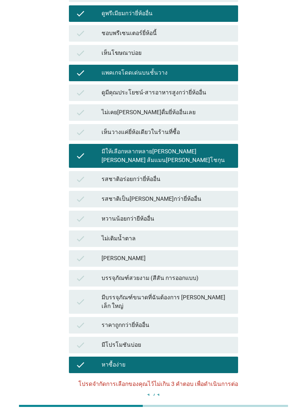
click at [222, 360] on div "หาซื้อง่าย" at bounding box center [166, 365] width 130 height 10
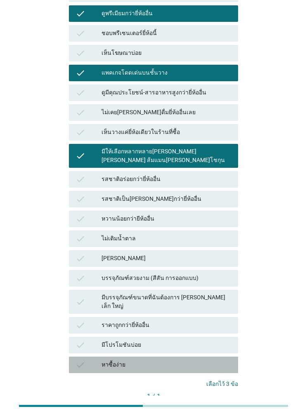
click at [223, 360] on div "หาซื้อง่าย" at bounding box center [166, 365] width 130 height 10
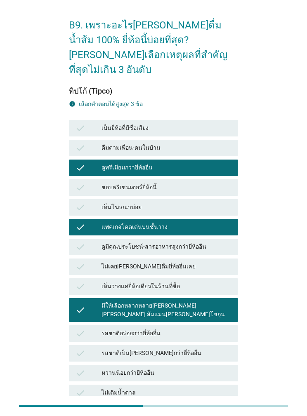
scroll to position [24, 0]
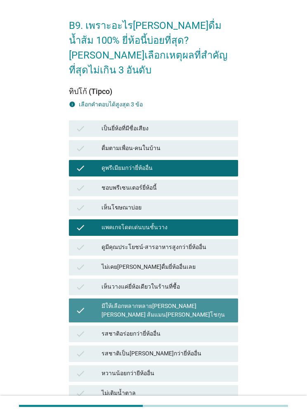
click at [224, 302] on div "มีให้เลือกหลากหลาย[PERSON_NAME][PERSON_NAME] ส้มแมน[PERSON_NAME]โชกุน" at bounding box center [166, 310] width 130 height 17
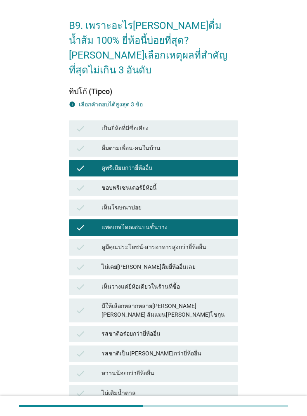
click at [229, 302] on div "มีให้เลือกหลากหลาย[PERSON_NAME][PERSON_NAME] ส้มแมน[PERSON_NAME]โชกุน" at bounding box center [166, 310] width 130 height 17
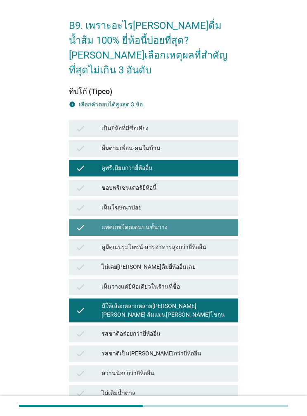
click at [238, 219] on div "check แพคเกจโดดเด่นบนชั้นวาง" at bounding box center [154, 227] width 170 height 17
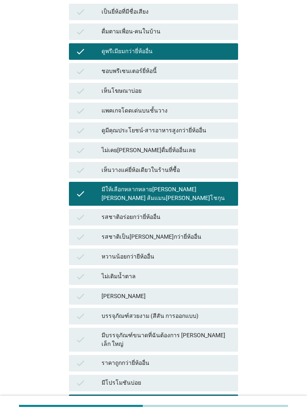
scroll to position [178, 0]
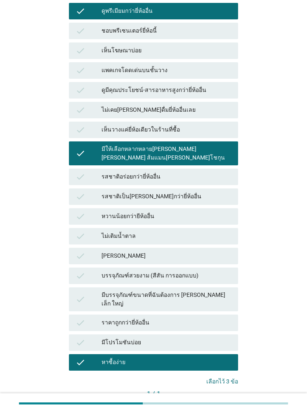
click at [235, 404] on button "คำถามต่อไป" at bounding box center [216, 411] width 44 height 15
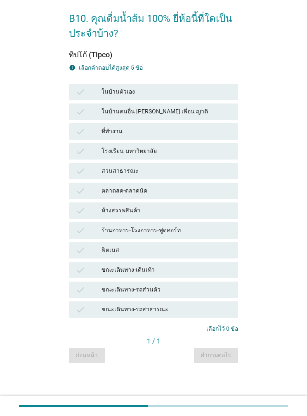
scroll to position [0, 0]
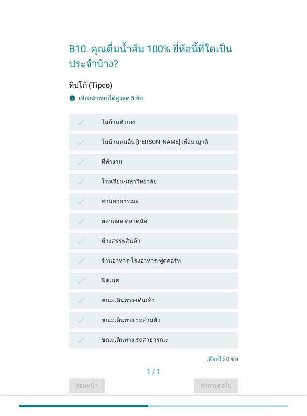
click at [227, 190] on div "check โรงเรียน-มหาวิทยาลัย" at bounding box center [154, 182] width 170 height 17
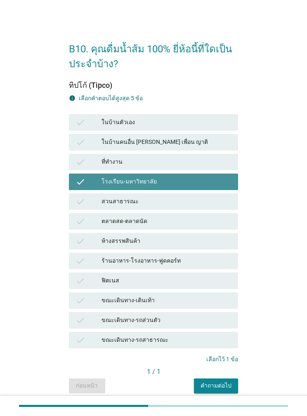
click at [222, 264] on div "check ร้านอาหาร-โรงอาหาร-ฟูดคอร์ท" at bounding box center [154, 261] width 170 height 17
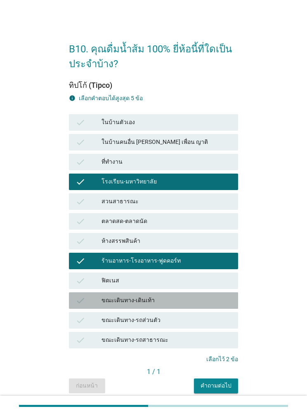
click at [218, 306] on div "ขณะเดินทาง-เดินเท้า" at bounding box center [166, 301] width 130 height 10
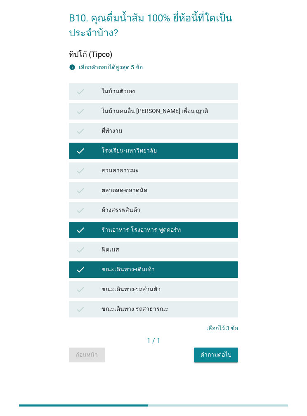
scroll to position [42, 0]
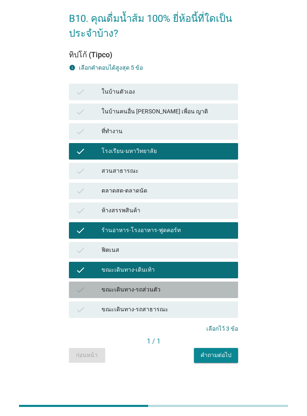
click at [224, 283] on div "check ขณะเดินทาง-รถส่วนตัว" at bounding box center [154, 290] width 170 height 17
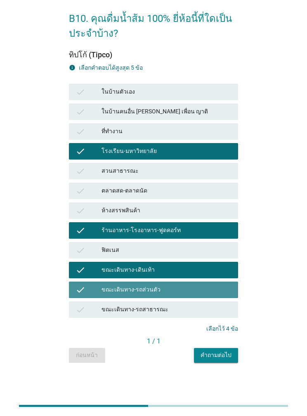
click at [229, 349] on button "คำถามต่อไป" at bounding box center [216, 355] width 44 height 15
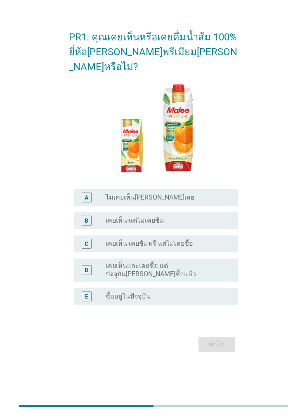
scroll to position [0, 0]
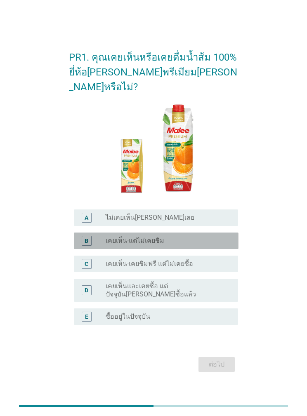
click at [229, 294] on div "D radio_button_unchecked เคยเห็นและเคยซื้อ แต่ปัจจุบัน[PERSON_NAME]ซื้อแล้ว" at bounding box center [156, 290] width 165 height 23
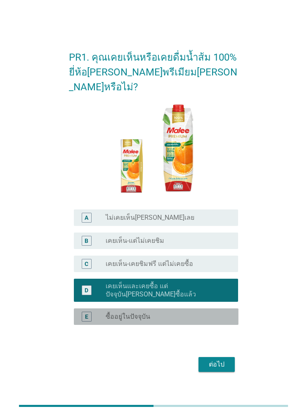
click at [229, 360] on div "ต่อไป" at bounding box center [154, 365] width 170 height 20
click at [232, 359] on form "PR1. คุณเคยเห็นหรือเคยดื่มน้ำส้ม 100% ยี่ห้อ[PERSON_NAME]พรีเมียม[PERSON_NAME]ห…" at bounding box center [154, 208] width 170 height 333
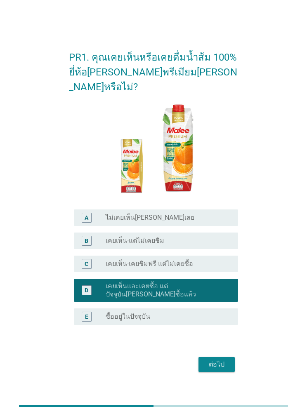
click at [215, 372] on button "ต่อไป" at bounding box center [216, 364] width 36 height 15
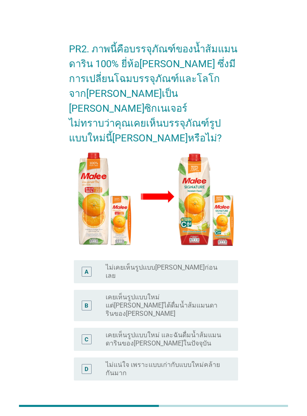
click at [222, 293] on label "เคยเห็นรูปแบบใหม่ แต่[PERSON_NAME]ได้ดื่มน้ำส้มแมนดารินของ[PERSON_NAME]" at bounding box center [166, 305] width 120 height 25
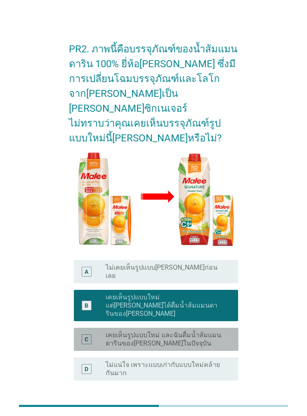
click at [231, 361] on div "radio_button_unchecked ไม่แน่ใจ เพราะแบบเก่ากับแบบใหม่คล้ายกันมาก" at bounding box center [169, 369] width 126 height 17
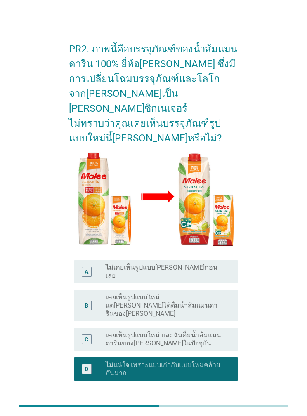
click at [229, 413] on button "ต่อไป" at bounding box center [216, 420] width 36 height 15
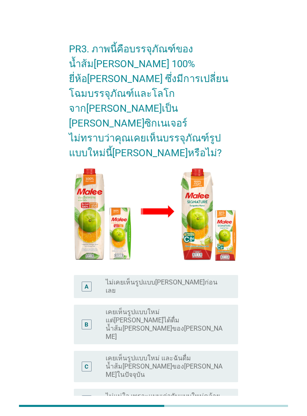
click at [224, 354] on label "เคยเห็นรูปแบบใหม่ และฉันดื่มน้ำส้ม[PERSON_NAME]ของ[PERSON_NAME]ในปัจจุบัน" at bounding box center [166, 366] width 120 height 25
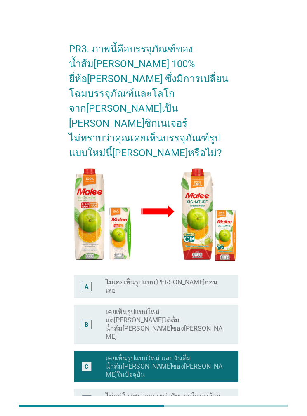
click at [225, 392] on label "ไม่แน่ใจ เพราะแบบเก่ากับแบบใหม่คล้ายกันมาก" at bounding box center [166, 400] width 120 height 17
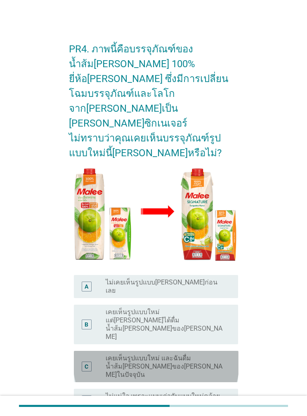
click at [224, 392] on label "ไม่แน่ใจ เพราะแบบเก่ากับแบบใหม่คล้ายกันมาก" at bounding box center [166, 400] width 120 height 17
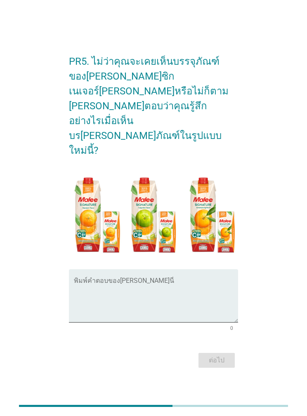
click at [192, 306] on textarea "พิมพ์คำตอบของคุณ ที่นี่" at bounding box center [156, 300] width 165 height 43
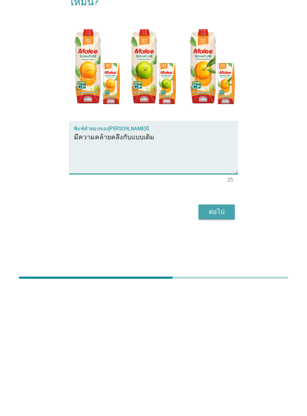
type textarea "มีความคล้ายคลึงกับแบบเดิม"
click at [223, 333] on button "ต่อไป" at bounding box center [216, 340] width 36 height 15
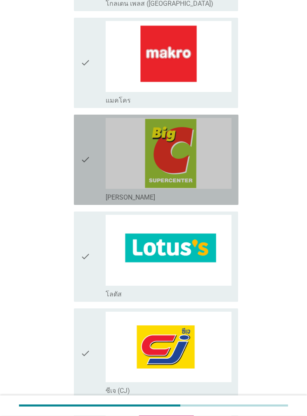
scroll to position [481, 0]
click at [225, 179] on img at bounding box center [169, 153] width 126 height 71
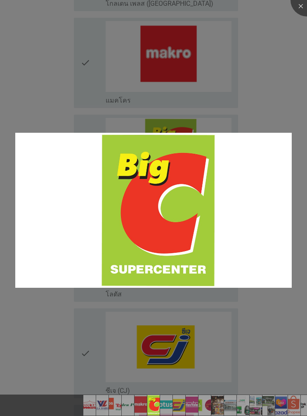
click at [225, 106] on div at bounding box center [153, 208] width 307 height 416
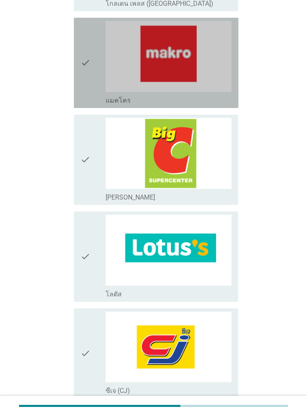
click at [101, 92] on div "check" at bounding box center [92, 63] width 25 height 84
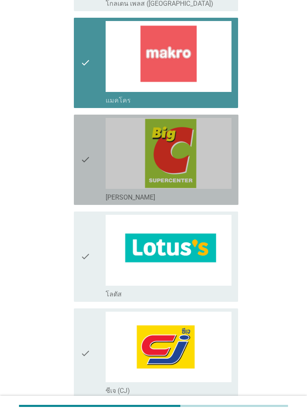
click at [97, 156] on div "check" at bounding box center [92, 160] width 25 height 84
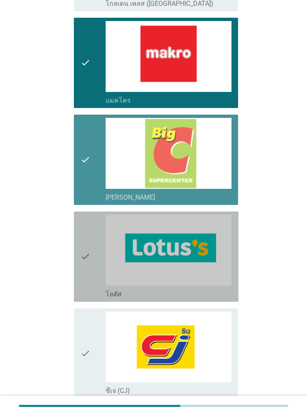
click at [78, 247] on div "check check_box_outline_blank โลตัส" at bounding box center [156, 257] width 165 height 90
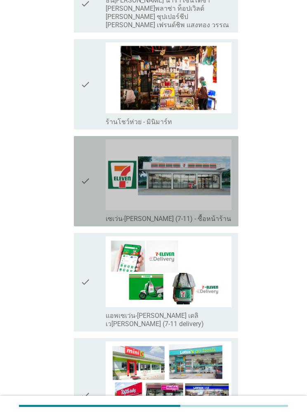
click at [102, 195] on div "check" at bounding box center [92, 181] width 25 height 84
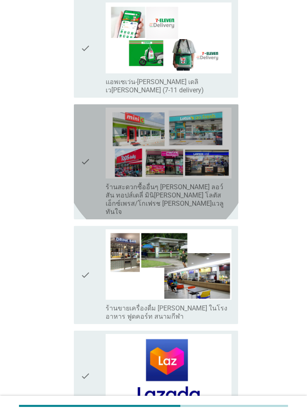
click at [95, 173] on div "check" at bounding box center [92, 162] width 25 height 109
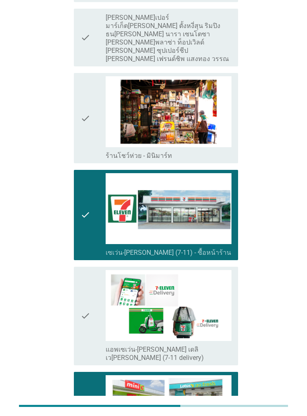
scroll to position [1069, 0]
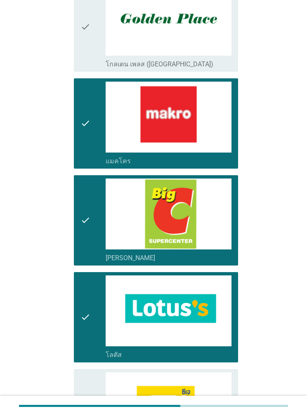
click at [104, 152] on div "check" at bounding box center [92, 124] width 25 height 84
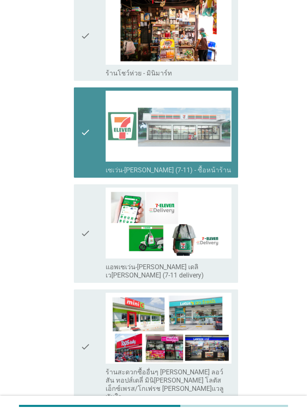
click at [98, 147] on div "check" at bounding box center [92, 133] width 25 height 84
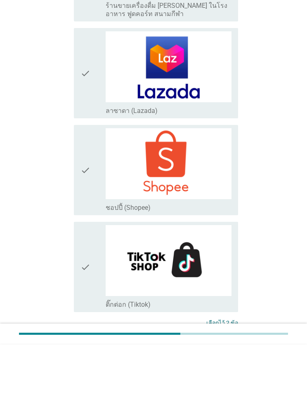
scroll to position [1603, 0]
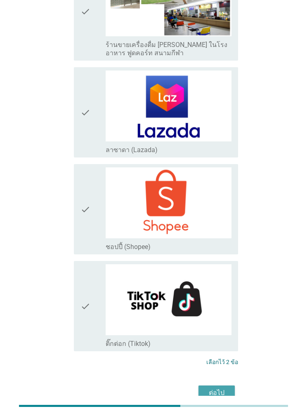
click at [226, 386] on button "ต่อไป" at bounding box center [216, 393] width 36 height 15
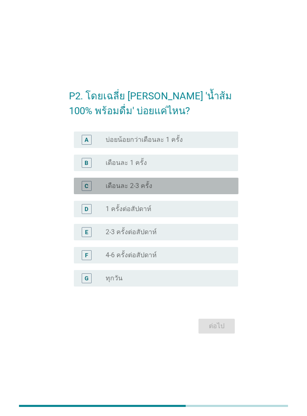
click at [223, 190] on div "radio_button_unchecked เดือนละ 2-3 ครั้ง" at bounding box center [166, 186] width 120 height 8
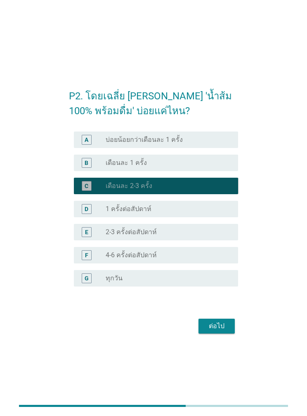
click at [216, 324] on form "P2. โดยเฉลี่ย [PERSON_NAME] 'น้ำส้ม 100% พร้อมดื่ม' บ่อยแค่ไหน? A radio_button_…" at bounding box center [154, 208] width 170 height 256
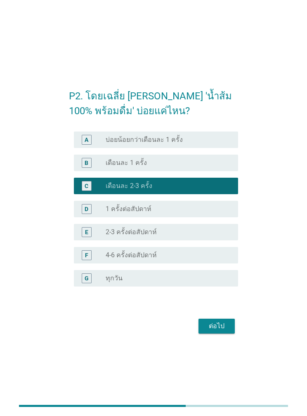
click at [233, 334] on button "ต่อไป" at bounding box center [216, 326] width 36 height 15
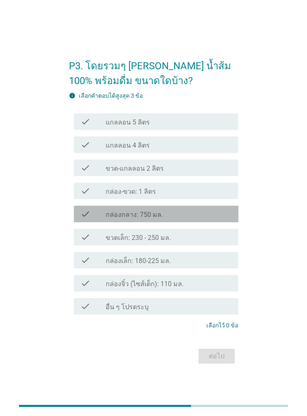
click at [222, 219] on div "check_box_outline_blank กล่องกลาง: 750 มล." at bounding box center [169, 214] width 126 height 10
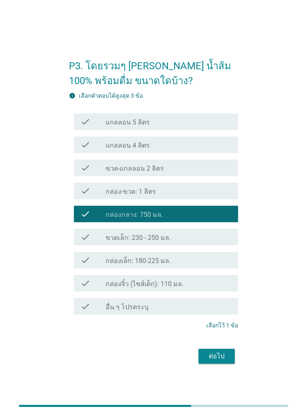
click at [221, 199] on div "check check_box_outline_blank กล่อง-ขวด: 1 ลิตร" at bounding box center [156, 191] width 165 height 17
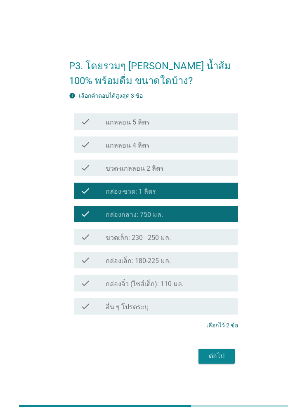
click at [234, 364] on button "ต่อไป" at bounding box center [216, 356] width 36 height 15
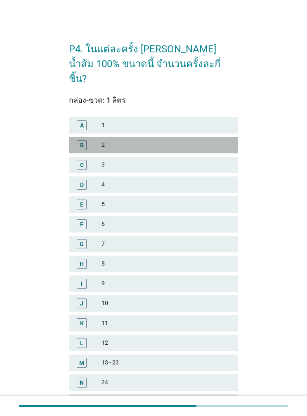
click at [218, 140] on div "2" at bounding box center [166, 145] width 130 height 10
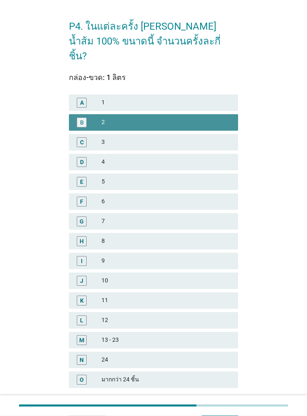
scroll to position [50, 0]
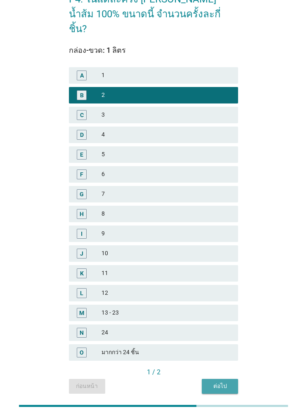
click at [227, 382] on div "ต่อไป" at bounding box center [219, 386] width 23 height 9
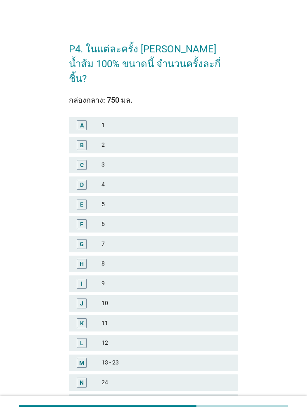
click at [211, 140] on div "2" at bounding box center [166, 145] width 130 height 10
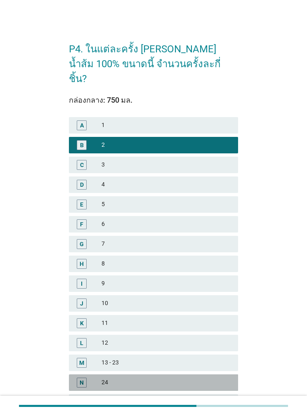
click at [101, 411] on div at bounding box center [153, 406] width 269 height 14
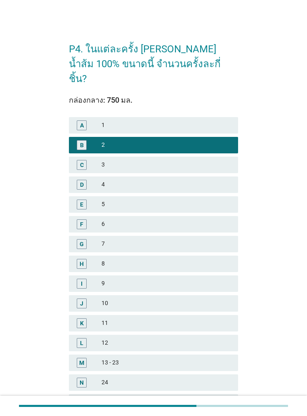
click at [101, 418] on html "P4. ในแต่ละครั้ง [PERSON_NAME] น้ำส้ม 100% ขนาดนี้ จำนวนครั้งละกี่ชิ้น? กล่องกล…" at bounding box center [153, 238] width 307 height 477
click at [98, 423] on html "P4. ในแต่ละครั้ง [PERSON_NAME] น้ำส้ม 100% ขนาดนี้ จำนวนครั้งละกี่ชิ้น? กล่องกล…" at bounding box center [153, 238] width 307 height 477
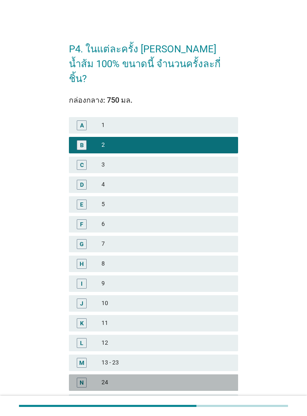
click at [84, 418] on html "P4. ในแต่ละครั้ง [PERSON_NAME] น้ำส้ม 100% ขนาดนี้ จำนวนครั้งละกี่ชิ้น? กล่องกล…" at bounding box center [153, 238] width 307 height 477
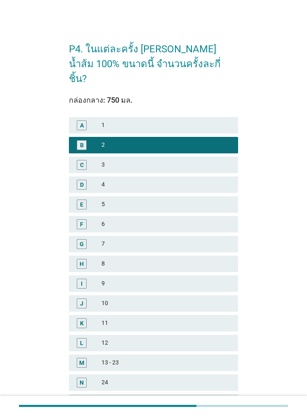
scroll to position [66, 0]
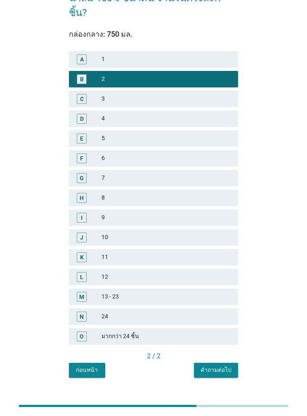
click at [82, 352] on div "2 / 2" at bounding box center [154, 357] width 170 height 10
click at [213, 366] on div "คำถามต่อไป" at bounding box center [216, 370] width 31 height 9
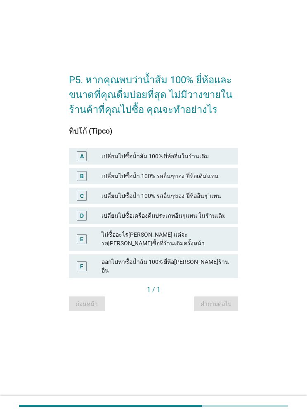
scroll to position [0, 0]
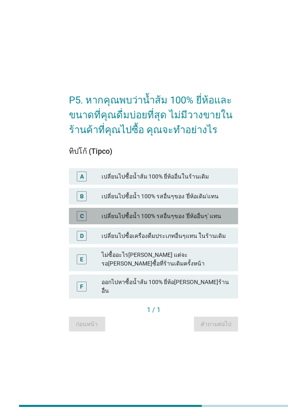
click at [217, 224] on div "C เปลี่ยนไปซื้อน้ำ 100% รสอื่นๆของ 'ยี่ห้ออื่นๆ' แทน" at bounding box center [154, 216] width 170 height 17
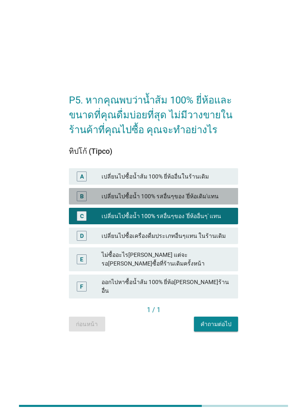
click at [217, 201] on div "เปลี่ยนไปซื้อน้ำ 100% รสอื่นๆของ 'ยี่ห้อเดิม'แทน" at bounding box center [166, 196] width 130 height 10
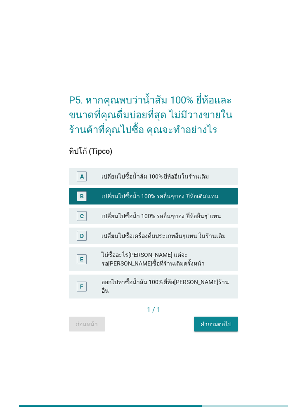
click at [237, 332] on button "คำถามต่อไป" at bounding box center [216, 324] width 44 height 15
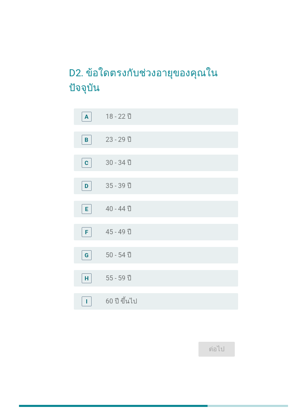
click at [230, 144] on div "radio_button_unchecked 23 - 29 ปี" at bounding box center [169, 140] width 126 height 8
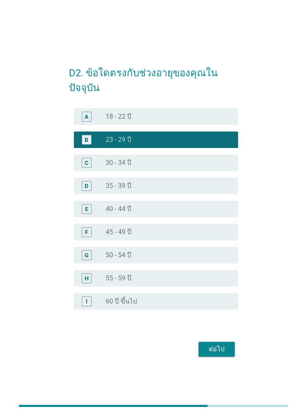
click at [224, 354] on div "ต่อไป" at bounding box center [216, 350] width 23 height 10
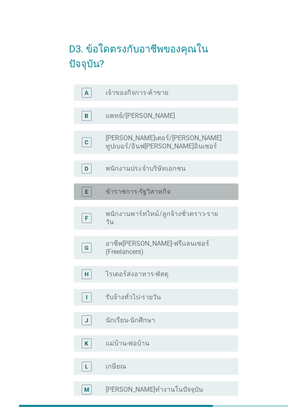
click at [207, 184] on div "E radio_button_unchecked ข้าราชการ-รัฐวิสาหกิจ" at bounding box center [156, 192] width 165 height 17
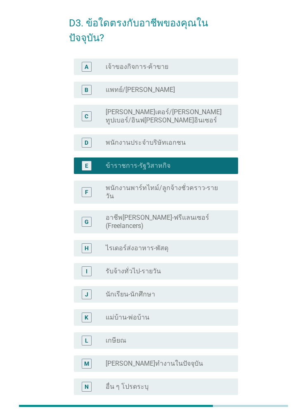
scroll to position [26, 0]
